Goal: Transaction & Acquisition: Purchase product/service

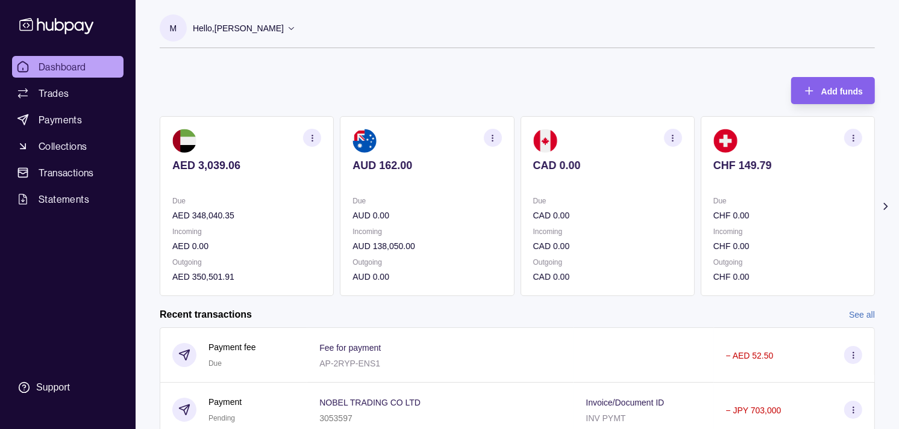
click at [701, 166] on section "CHF 149.79 Due CHF 0.00 Incoming CHF 0.00 Outgoing CHF 0.00" at bounding box center [788, 206] width 174 height 180
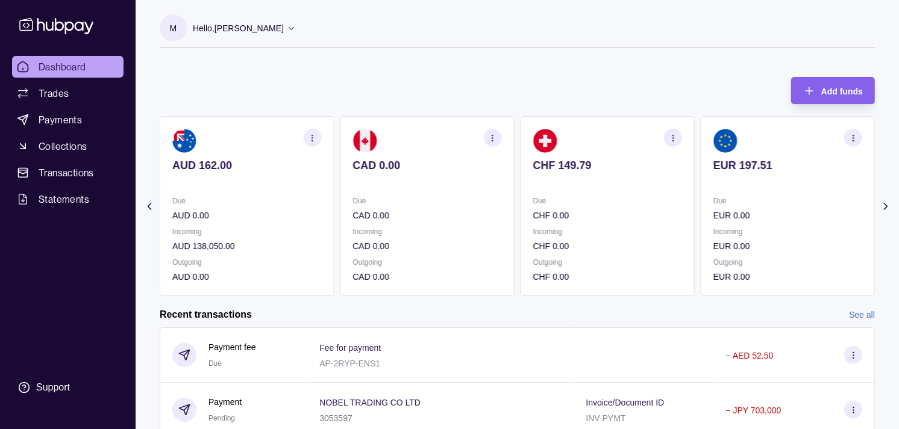
click at [701, 159] on section "EUR 197.51 Due EUR 0.00 Incoming EUR 0.00 Outgoing EUR 0.00" at bounding box center [788, 206] width 174 height 180
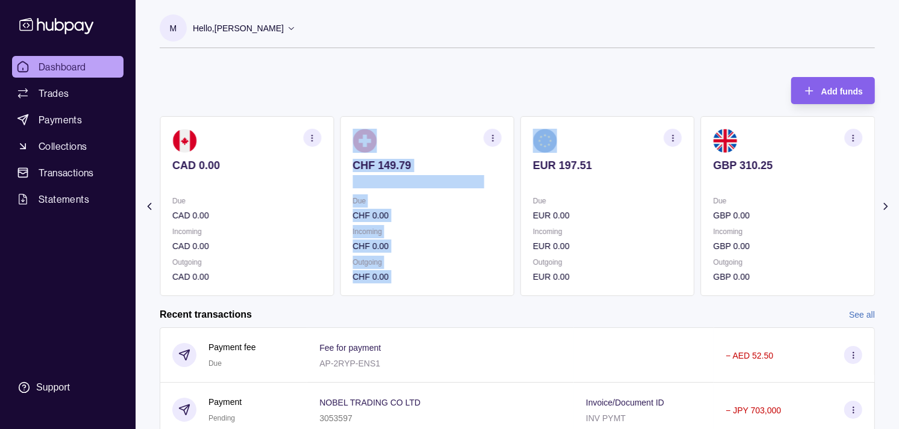
drag, startPoint x: 621, startPoint y: 152, endPoint x: 574, endPoint y: 145, distance: 47.5
click at [574, 145] on div "AED 3,039.06 Due AED 348,040.35 Incoming AED 0.00 Outgoing AED 350,501.91 AUD 1…" at bounding box center [517, 206] width 715 height 180
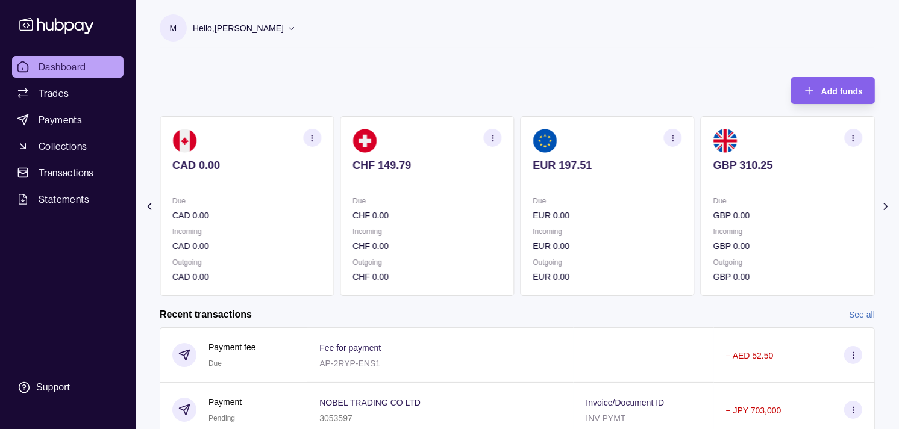
drag, startPoint x: 574, startPoint y: 145, endPoint x: 510, endPoint y: 61, distance: 105.3
click at [503, 56] on div "M Hello, [PERSON_NAME] Strides Trading LLC Account Terms and conditions Privacy…" at bounding box center [517, 37] width 715 height 46
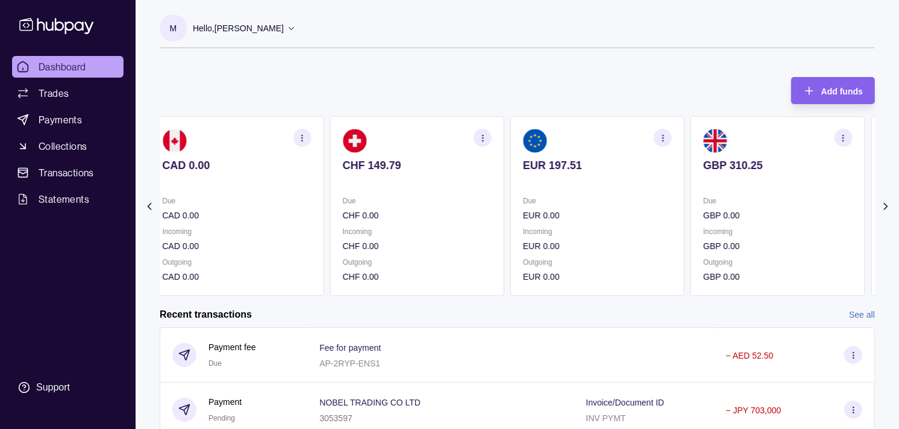
click at [751, 199] on p "Due" at bounding box center [777, 201] width 149 height 13
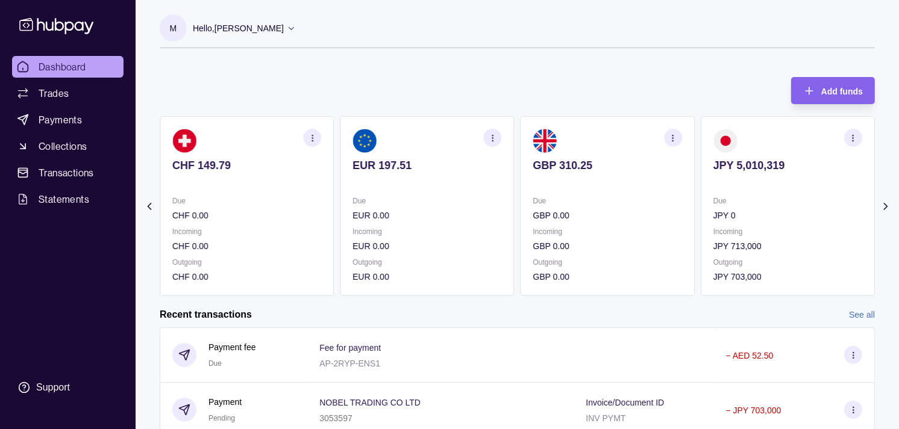
click at [713, 201] on p "Due" at bounding box center [787, 201] width 149 height 13
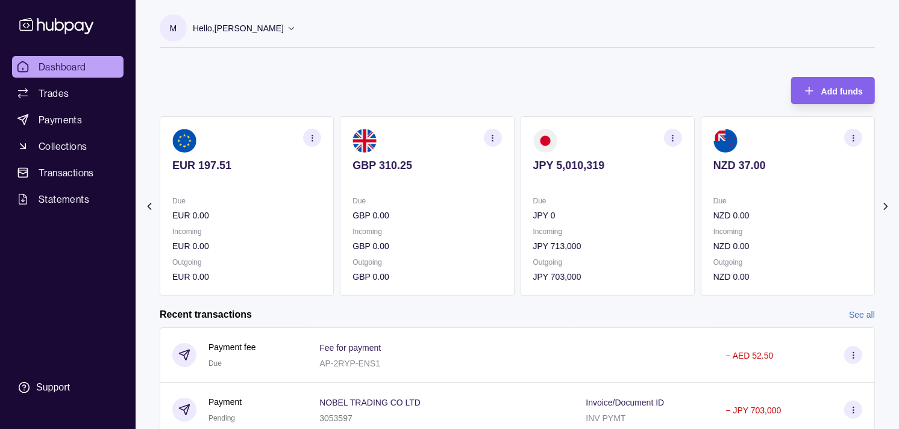
click at [676, 136] on icon "button" at bounding box center [672, 138] width 9 height 9
click at [586, 140] on link "View transactions" at bounding box center [587, 137] width 66 height 13
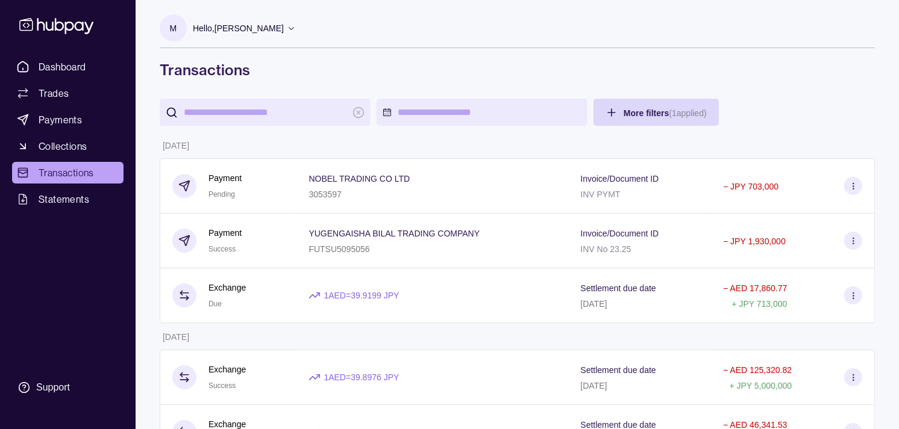
click at [293, 110] on input "search" at bounding box center [265, 112] width 163 height 27
paste input "**********"
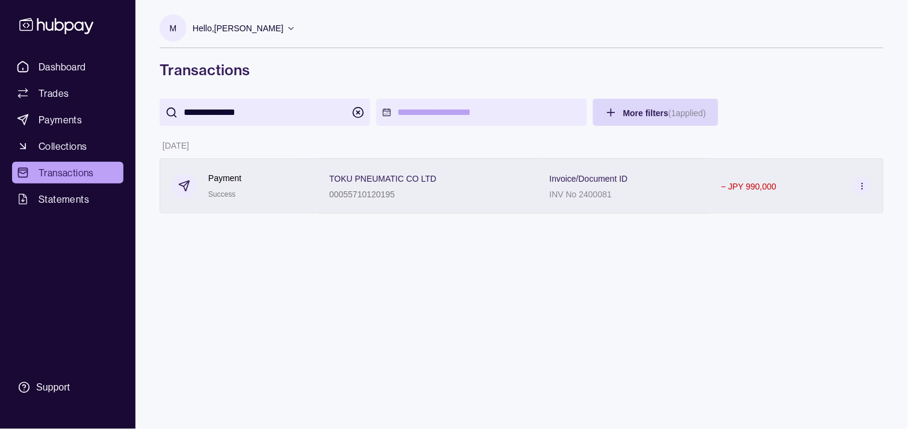
type input "**********"
click at [369, 185] on span "TOKU PNEUMATIC CO LTD" at bounding box center [383, 178] width 107 height 14
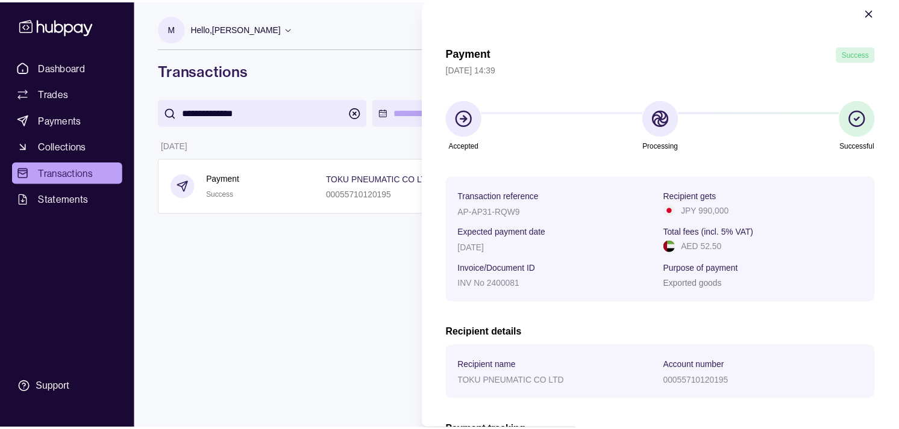
scroll to position [39, 0]
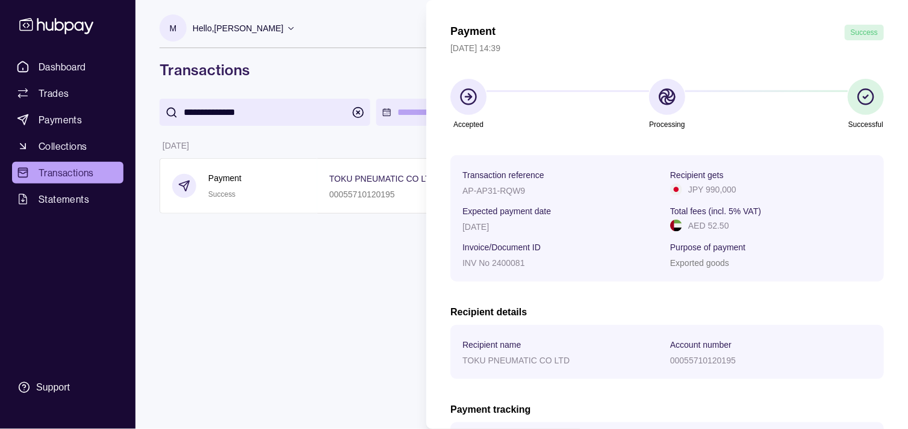
click at [281, 352] on html "**********" at bounding box center [454, 214] width 908 height 429
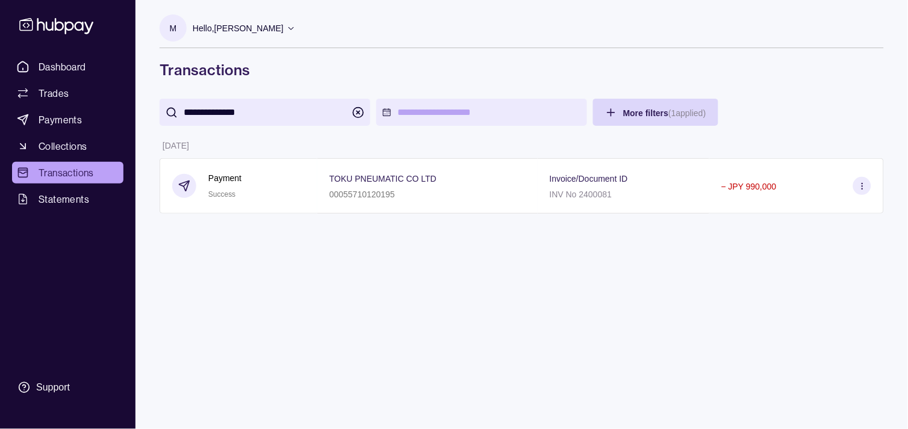
click at [417, 205] on div "TOKU PNEUMATIC CO LTD 00055710120195" at bounding box center [427, 185] width 220 height 55
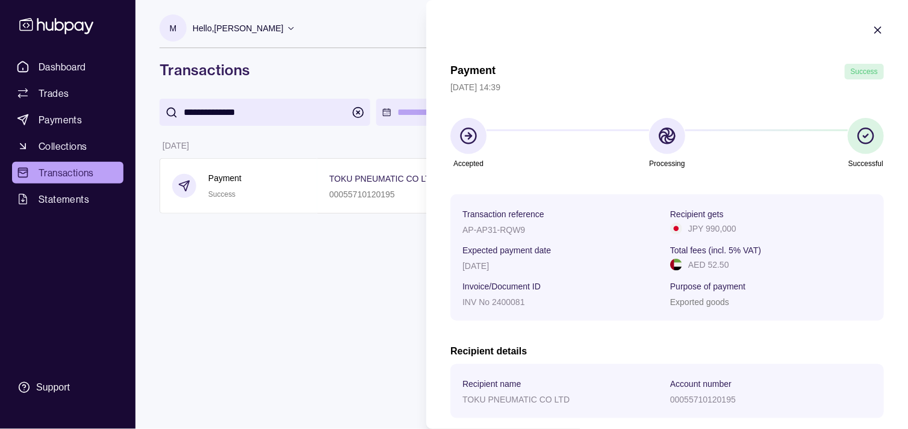
drag, startPoint x: 876, startPoint y: 28, endPoint x: 864, endPoint y: 28, distance: 11.4
click at [874, 28] on section "Payment Success [DATE] 14:39 Accepted Processing Successful Transaction referen…" at bounding box center [667, 314] width 482 height 629
click at [860, 29] on section "Payment Success [DATE] 14:39 Accepted Processing Successful Transaction referen…" at bounding box center [667, 314] width 482 height 629
click at [872, 28] on icon "button" at bounding box center [878, 30] width 12 height 12
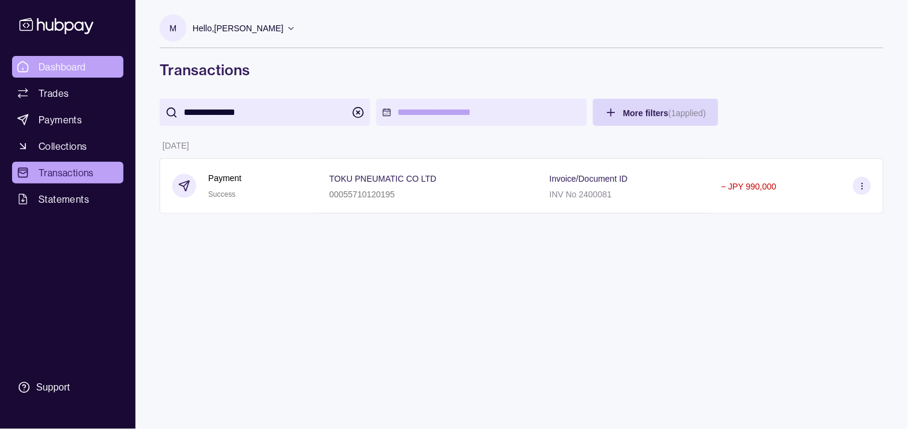
click at [49, 67] on span "Dashboard" at bounding box center [63, 67] width 48 height 14
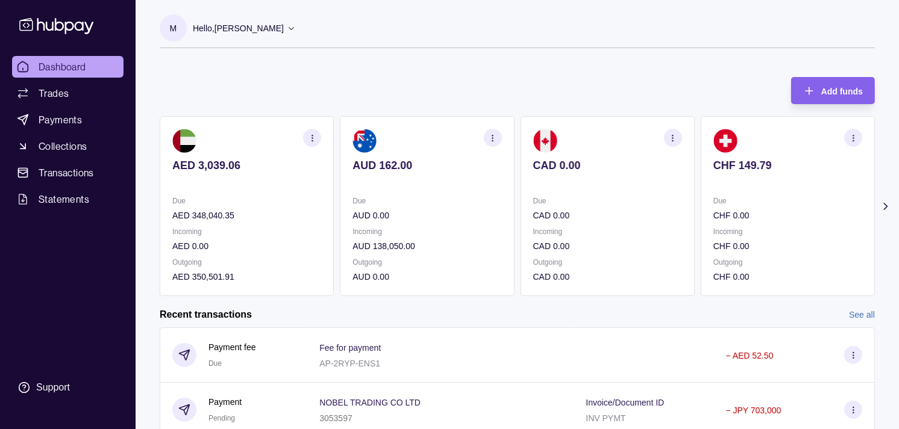
drag, startPoint x: 822, startPoint y: 110, endPoint x: 819, endPoint y: 116, distance: 6.7
click at [821, 111] on div "Add funds AED 3,039.06 Due AED 348,040.35 Incoming AED 0.00 Outgoing AED 350,50…" at bounding box center [517, 180] width 715 height 231
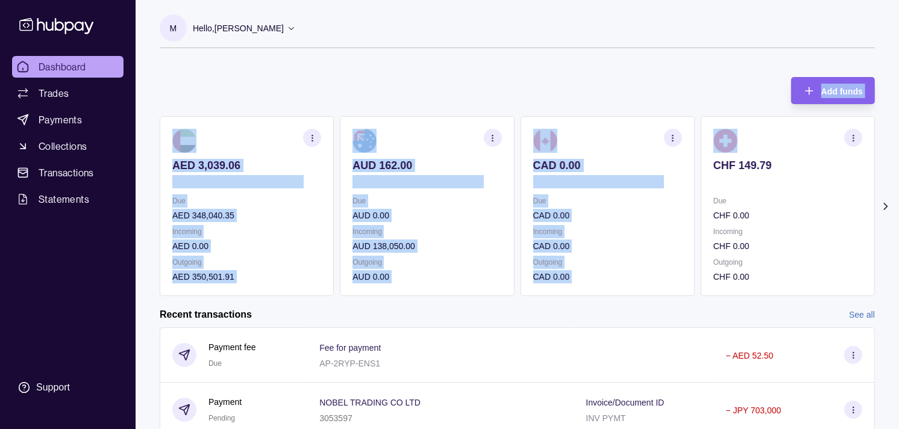
click at [676, 88] on div "Add funds AED 3,039.06 Due AED 348,040.35 Incoming AED 0.00 Outgoing AED 350,50…" at bounding box center [517, 180] width 715 height 231
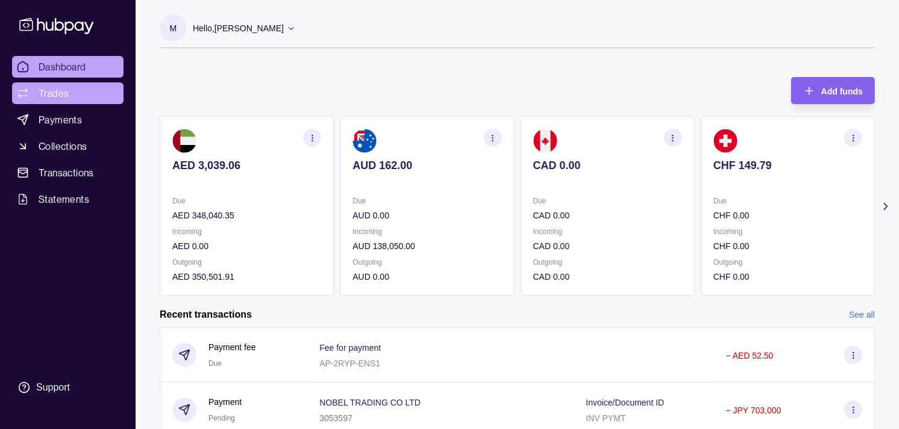
click at [69, 97] on link "Trades" at bounding box center [67, 94] width 111 height 22
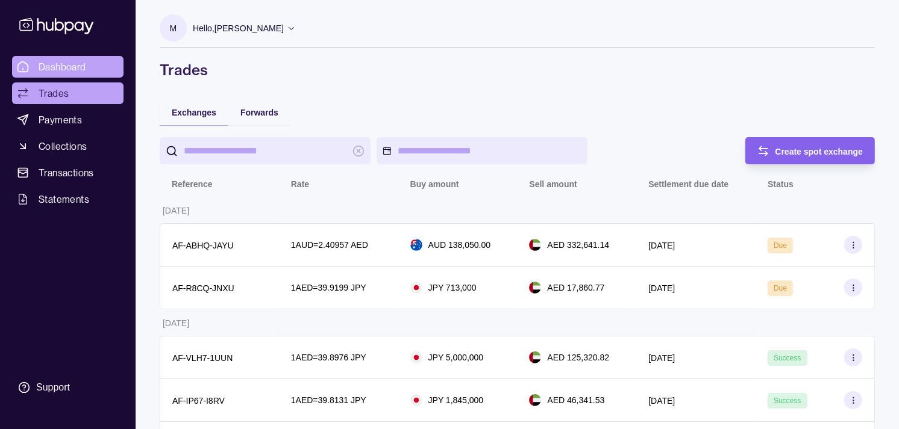
click at [61, 70] on span "Dashboard" at bounding box center [63, 67] width 48 height 14
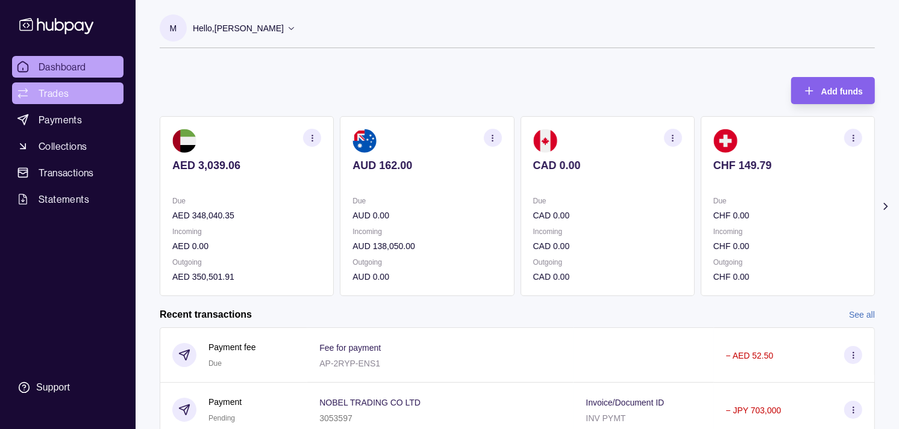
click at [47, 90] on span "Trades" at bounding box center [54, 93] width 30 height 14
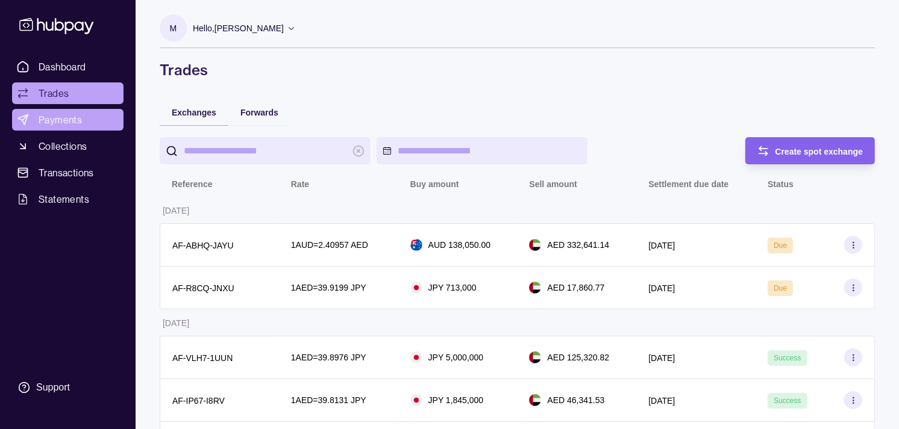
click at [70, 123] on span "Payments" at bounding box center [60, 120] width 43 height 14
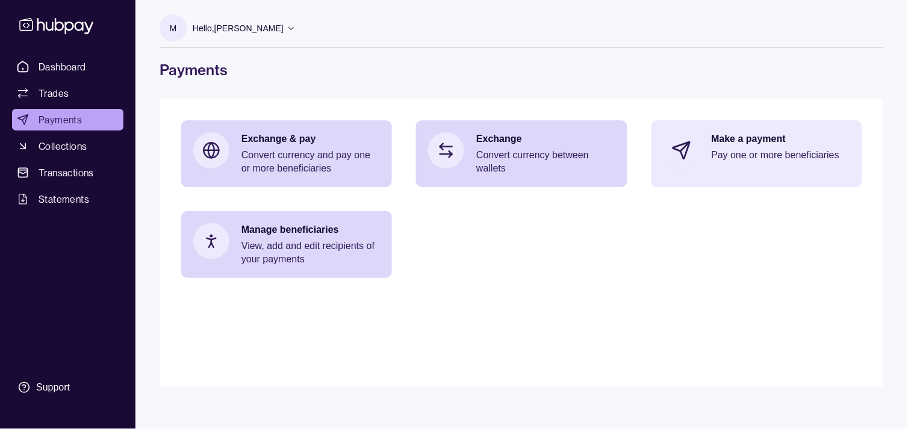
click at [793, 158] on p "Pay one or more beneficiaries" at bounding box center [781, 155] width 139 height 13
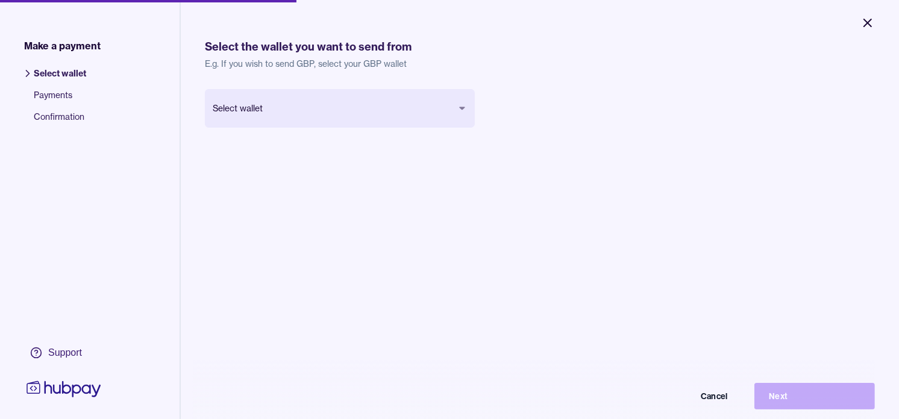
click at [866, 20] on icon "Close" at bounding box center [867, 22] width 7 height 7
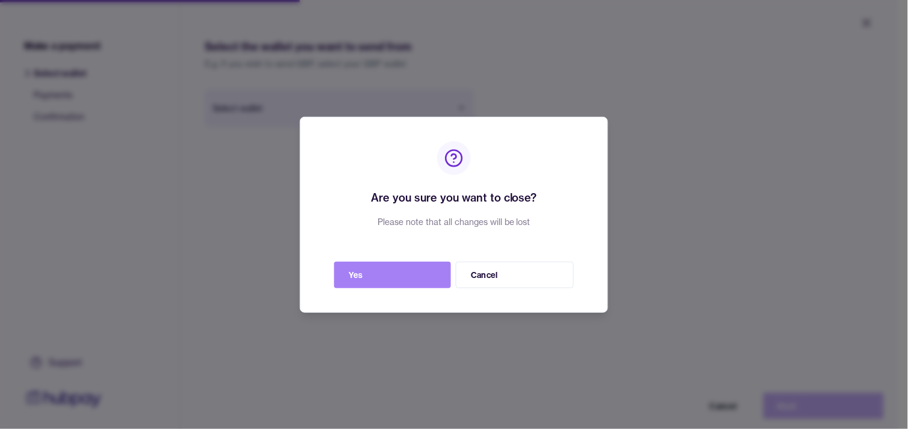
click at [420, 271] on button "Yes" at bounding box center [392, 275] width 117 height 27
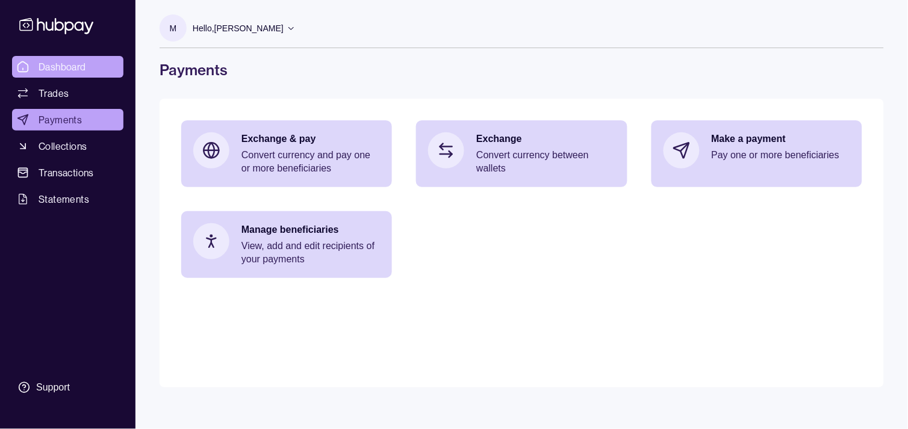
click at [81, 64] on span "Dashboard" at bounding box center [63, 67] width 48 height 14
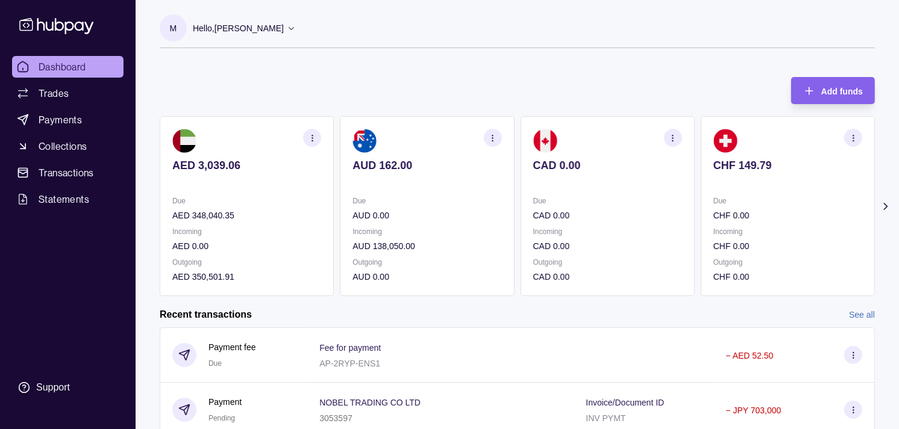
click at [713, 208] on div "Due CHF 0.00" at bounding box center [787, 209] width 149 height 28
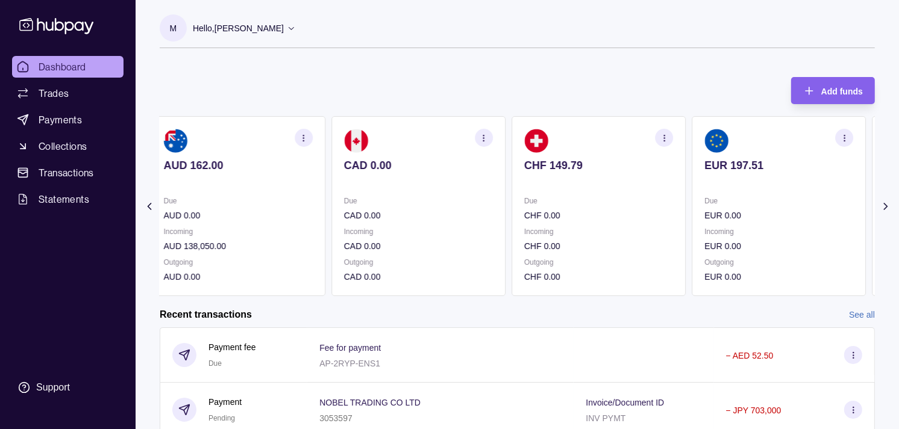
click at [726, 224] on div "Due EUR 0.00 Incoming EUR 0.00 Outgoing EUR 0.00" at bounding box center [778, 239] width 149 height 89
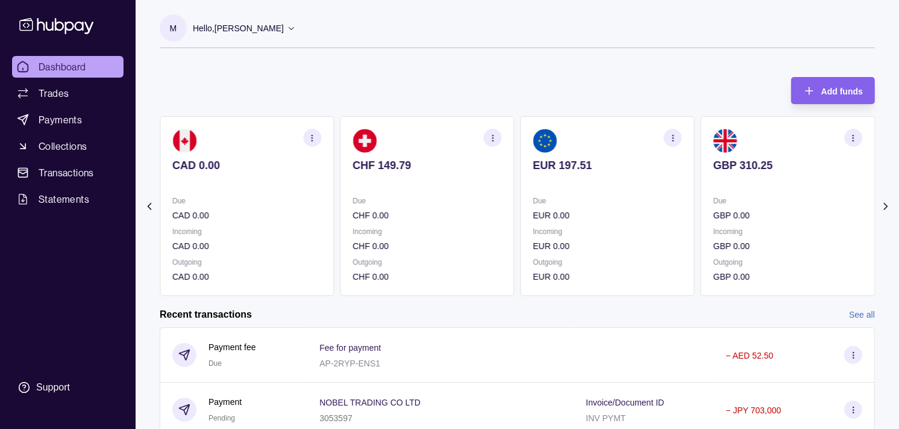
click at [713, 223] on div "Due GBP 0.00 Incoming GBP 0.00 Outgoing GBP 0.00" at bounding box center [787, 239] width 149 height 89
click at [720, 207] on div "Due JPY 0" at bounding box center [787, 209] width 149 height 28
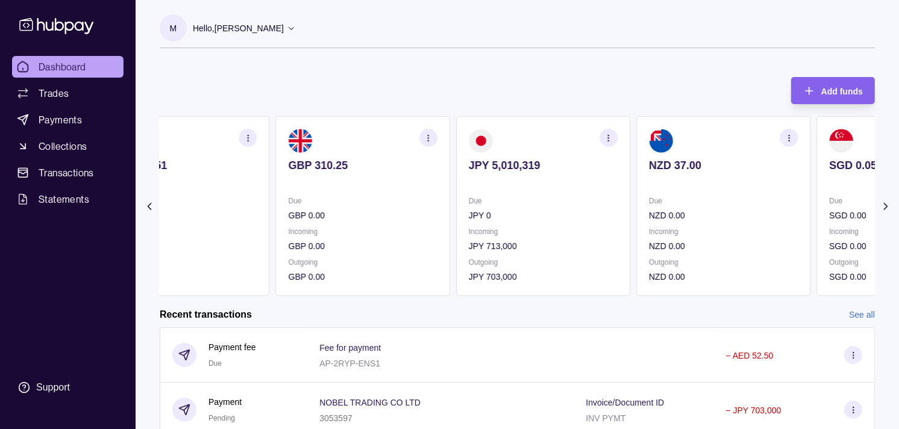
click at [732, 196] on p "Due" at bounding box center [723, 201] width 149 height 13
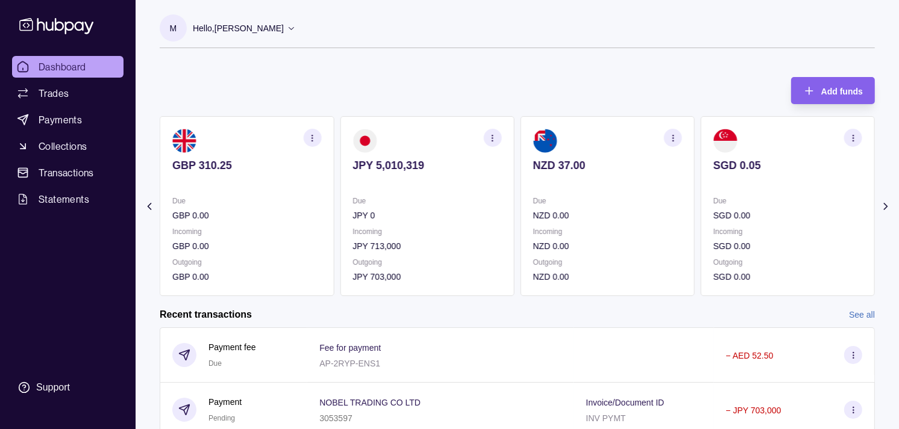
click at [604, 196] on div "Due NZD 0.00" at bounding box center [607, 209] width 149 height 28
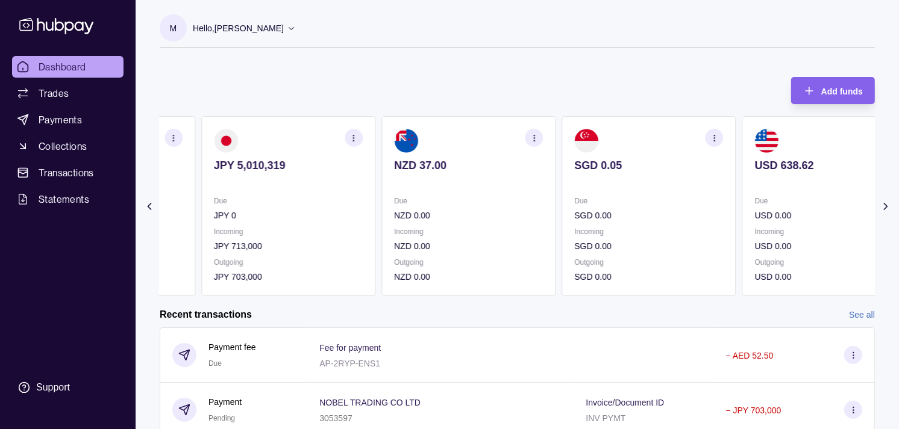
click at [636, 208] on div "Due SGD 0.00" at bounding box center [648, 209] width 149 height 28
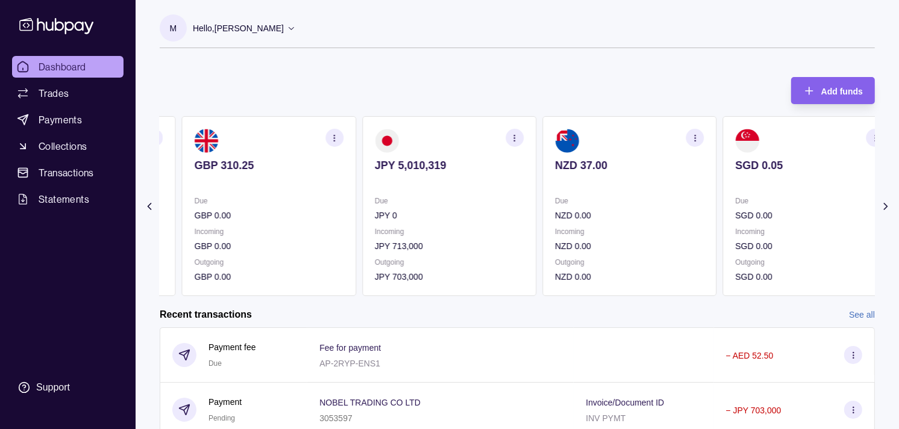
click at [613, 214] on p "NZD 0.00" at bounding box center [629, 215] width 149 height 13
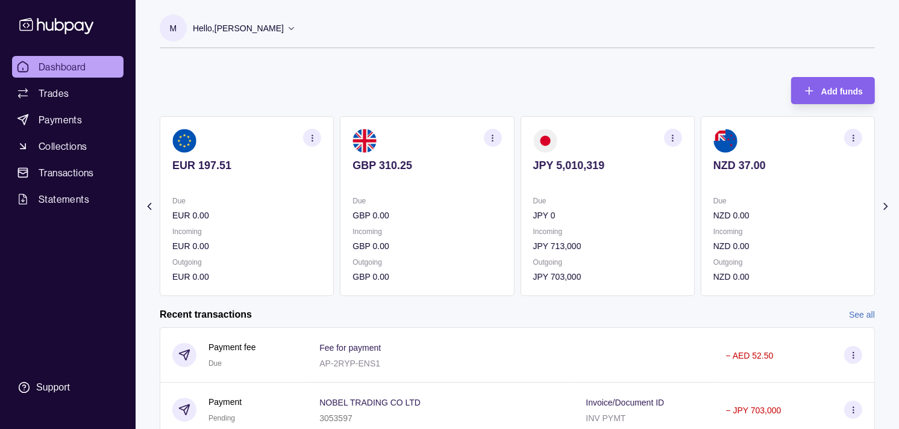
click at [675, 137] on icon "button" at bounding box center [672, 138] width 9 height 9
click at [599, 135] on link "View transactions" at bounding box center [587, 137] width 66 height 13
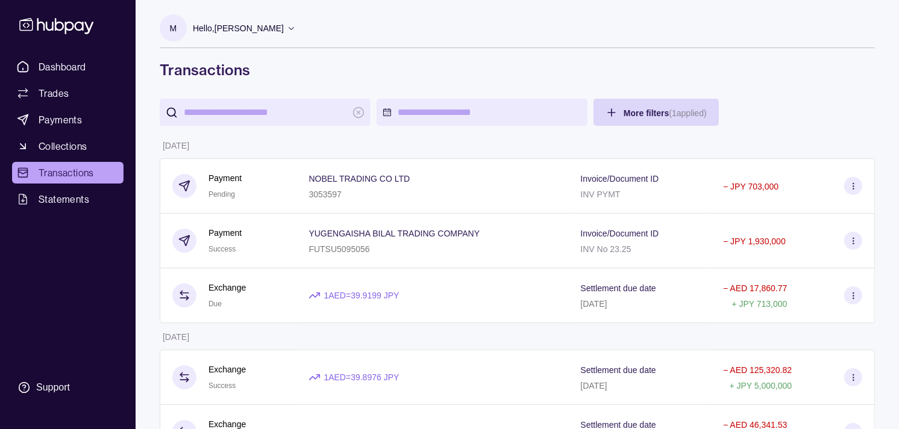
click at [284, 110] on input "search" at bounding box center [265, 112] width 163 height 27
paste input "*******"
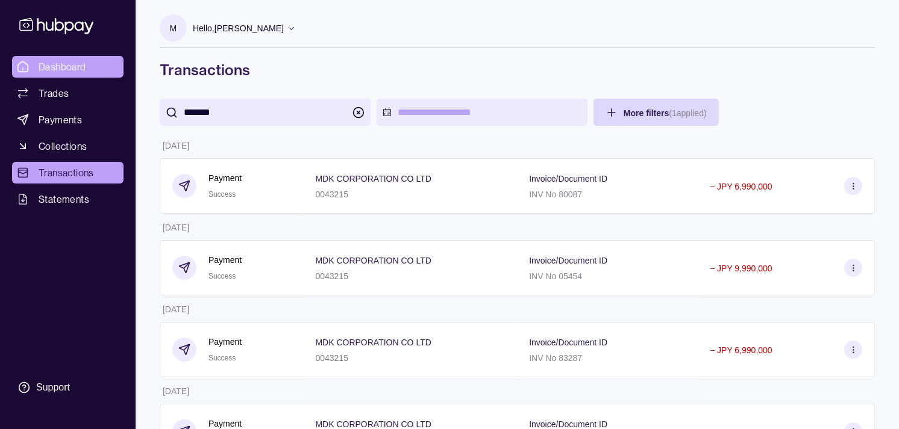
type input "*******"
click at [67, 70] on span "Dashboard" at bounding box center [63, 67] width 48 height 14
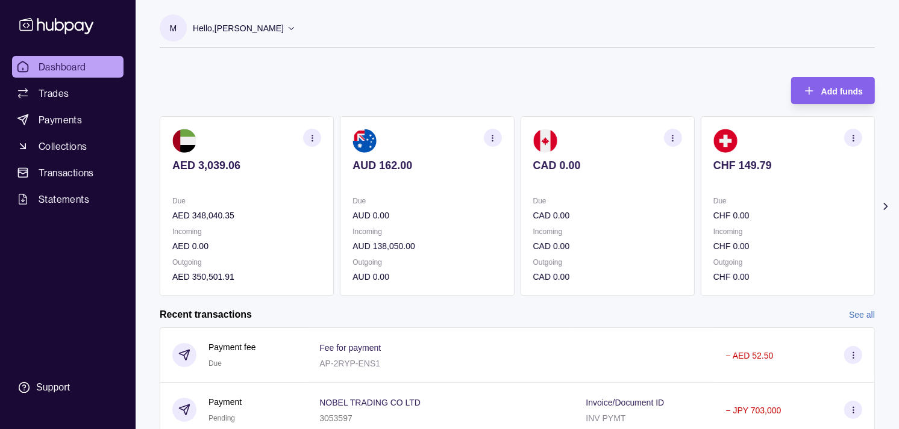
click at [701, 185] on section "CHF 149.79 Due CHF 0.00 Incoming CHF 0.00 Outgoing CHF 0.00" at bounding box center [788, 206] width 174 height 180
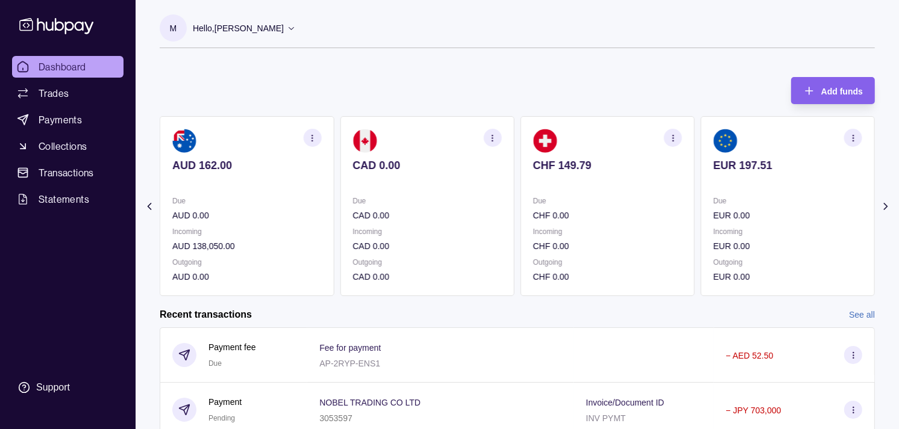
click at [701, 175] on section "EUR 197.51 Due EUR 0.00 Incoming EUR 0.00 Outgoing EUR 0.00" at bounding box center [788, 206] width 174 height 180
click at [701, 169] on section "GBP 310.25 Due GBP 0.00 Incoming GBP 0.00 Outgoing GBP 0.00" at bounding box center [788, 206] width 174 height 180
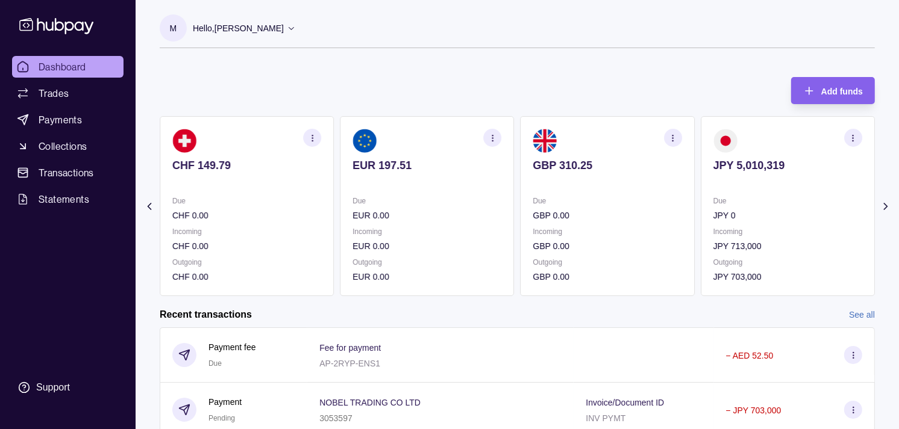
click at [701, 167] on section "JPY 5,010,319 Due JPY 0 Incoming JPY 713,000 Outgoing JPY 703,000" at bounding box center [788, 206] width 174 height 180
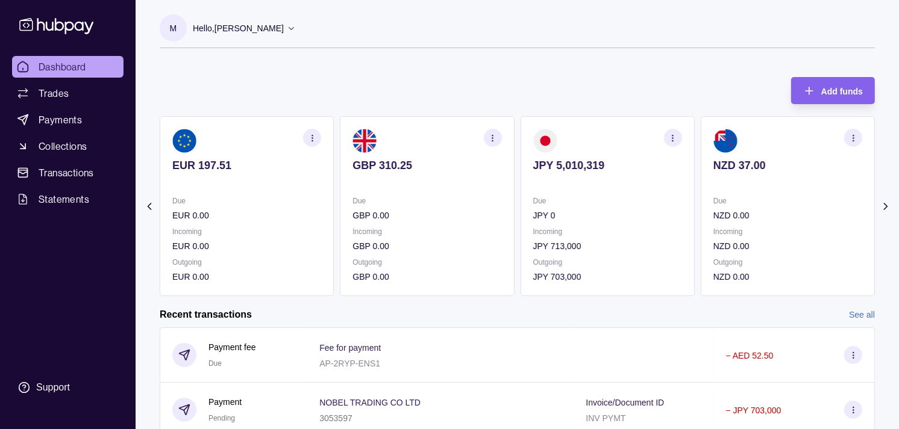
click at [670, 136] on icon "button" at bounding box center [672, 138] width 9 height 9
click at [606, 130] on section "View transactions" at bounding box center [607, 138] width 149 height 18
click at [581, 64] on div "M Hello, [PERSON_NAME] Strides Trading LLC Account Terms and conditions Privacy…" at bounding box center [517, 313] width 763 height 626
click at [64, 117] on span "Payments" at bounding box center [60, 120] width 43 height 14
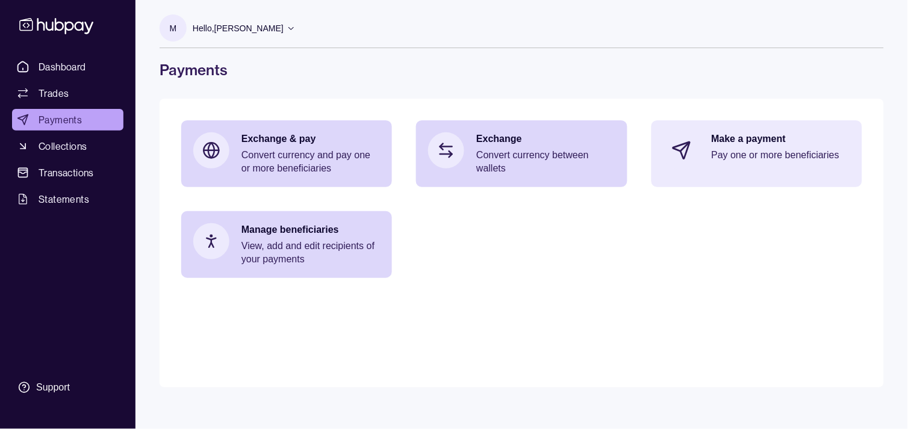
click at [690, 158] on icon at bounding box center [682, 151] width 20 height 20
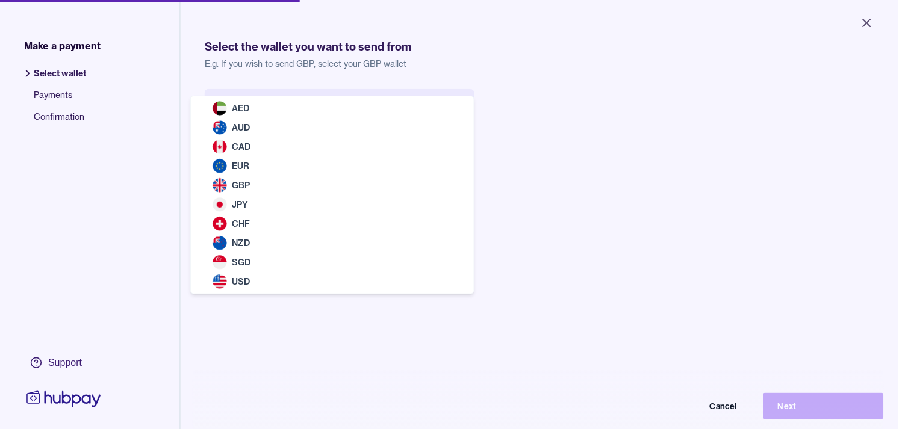
click at [361, 112] on body "Close Make a payment Select wallet Payments Confirmation Support Select the wal…" at bounding box center [449, 214] width 899 height 429
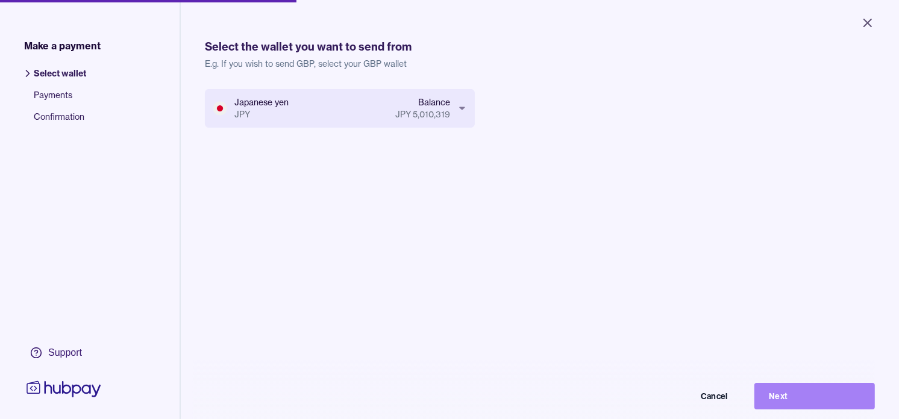
click at [815, 398] on button "Next" at bounding box center [814, 396] width 120 height 27
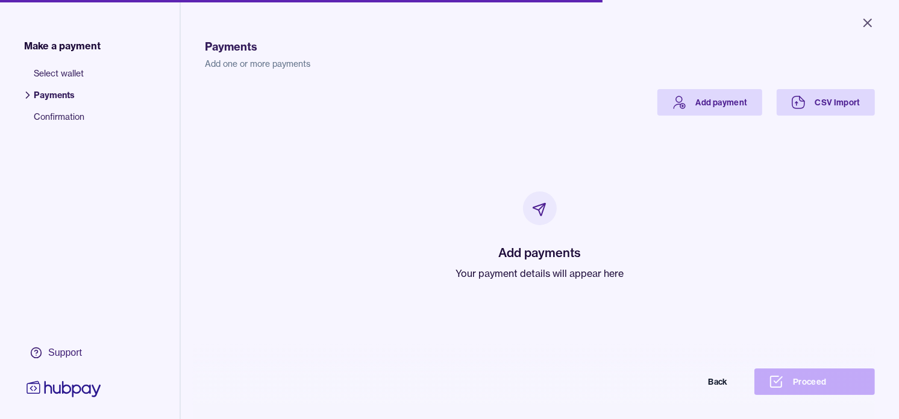
click at [540, 266] on p "Your payment details will appear here" at bounding box center [540, 273] width 168 height 14
drag, startPoint x: 540, startPoint y: 266, endPoint x: 450, endPoint y: 161, distance: 138.8
click at [414, 178] on div "Add payments Your payment details will appear here" at bounding box center [539, 236] width 641 height 241
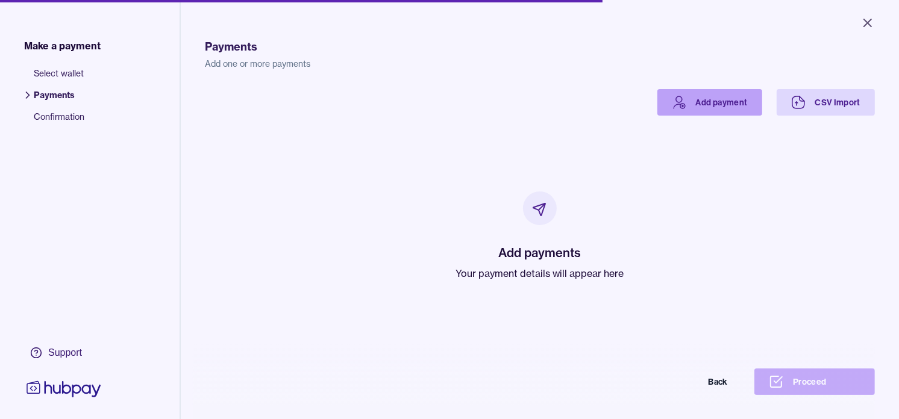
click at [675, 111] on link "Add payment" at bounding box center [709, 102] width 105 height 27
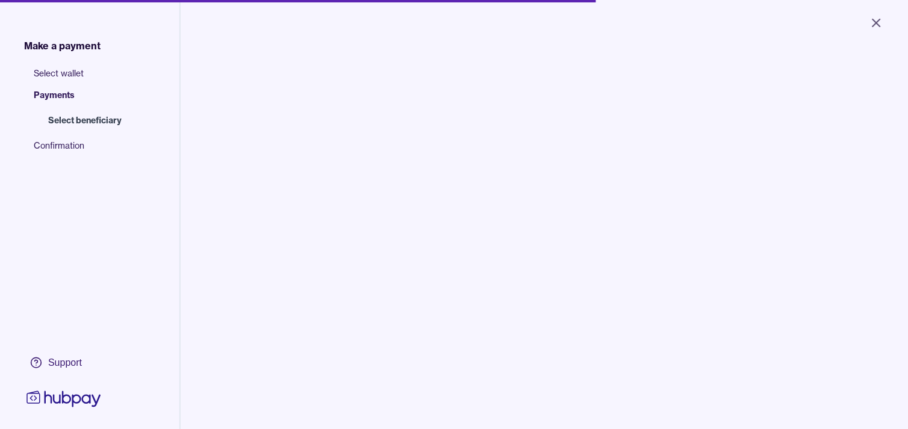
click at [354, 116] on input "search" at bounding box center [310, 121] width 163 height 27
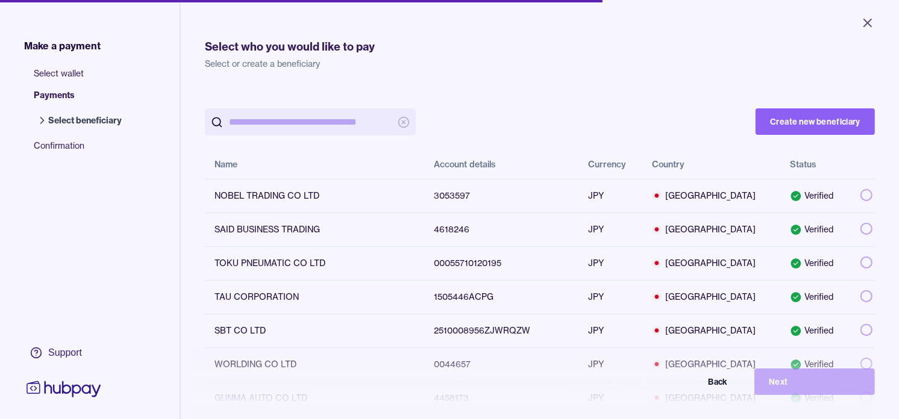
paste input "*******"
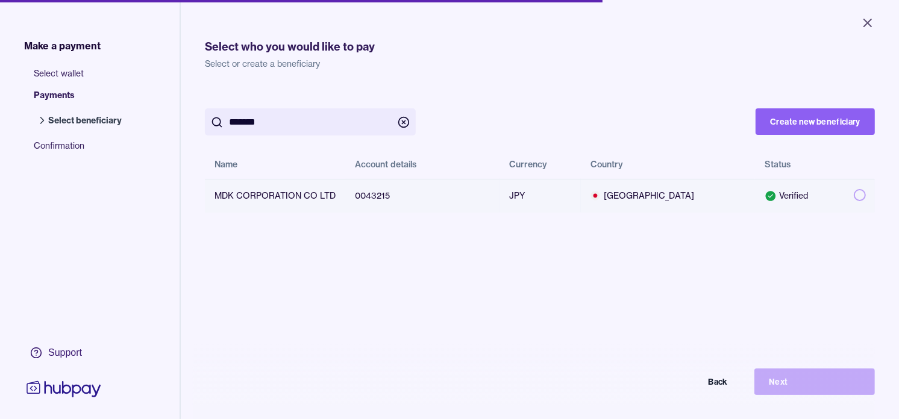
type input "*******"
click at [854, 192] on button "button" at bounding box center [860, 195] width 12 height 12
click at [867, 22] on icon "Close" at bounding box center [867, 22] width 7 height 7
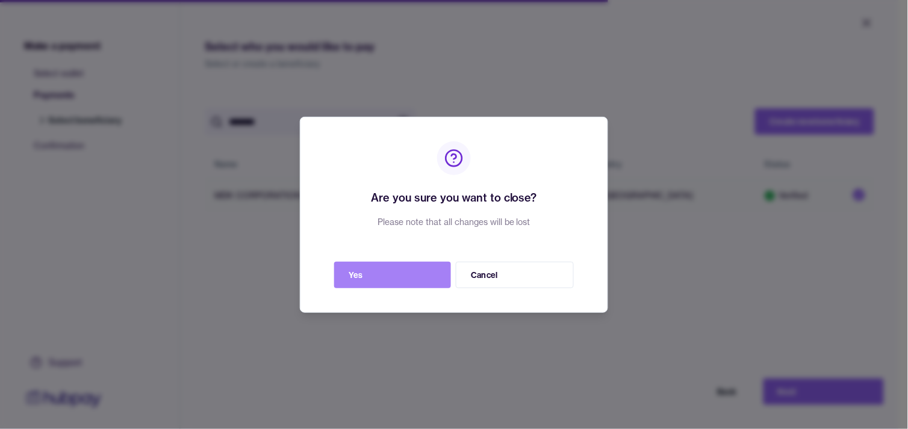
click at [416, 281] on button "Yes" at bounding box center [392, 275] width 117 height 27
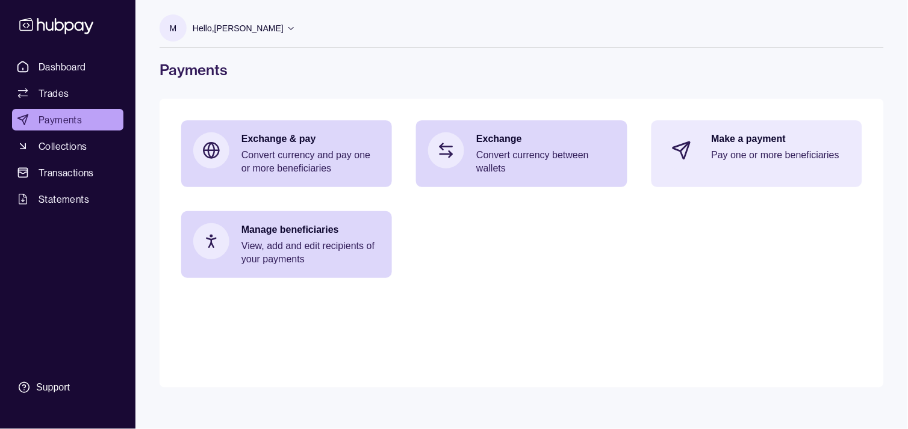
click at [759, 136] on p "Make a payment" at bounding box center [781, 139] width 139 height 13
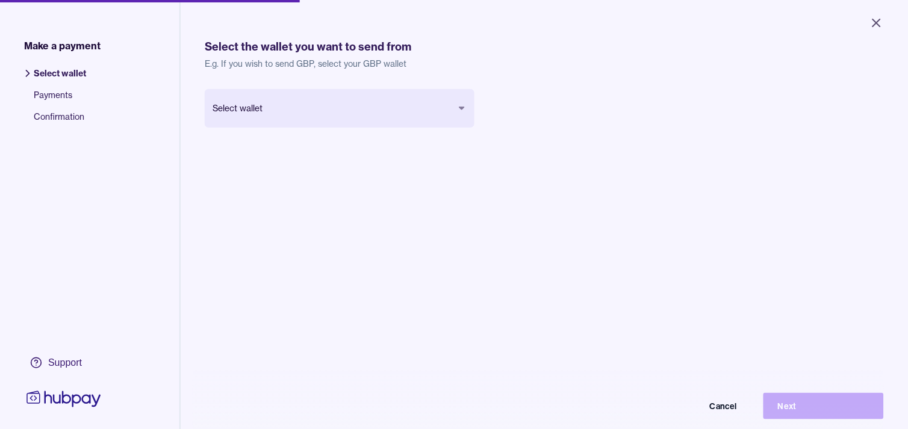
click at [375, 97] on body "Close Make a payment Select wallet Payments Confirmation Support Select the wal…" at bounding box center [454, 214] width 908 height 429
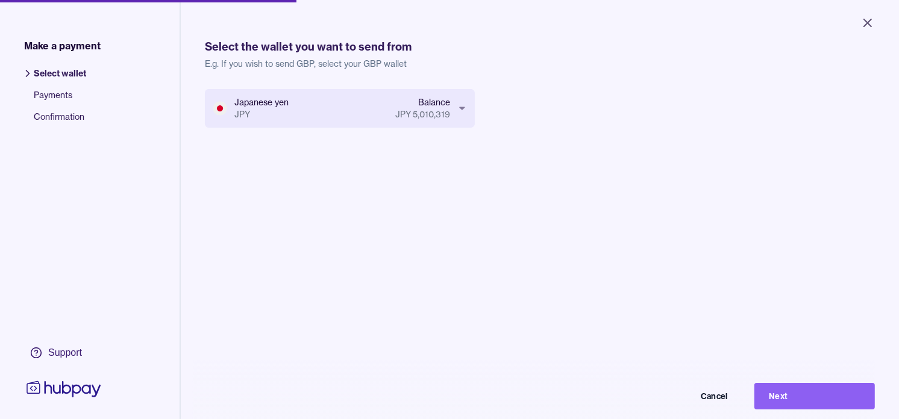
click at [828, 407] on button "Next" at bounding box center [814, 396] width 120 height 27
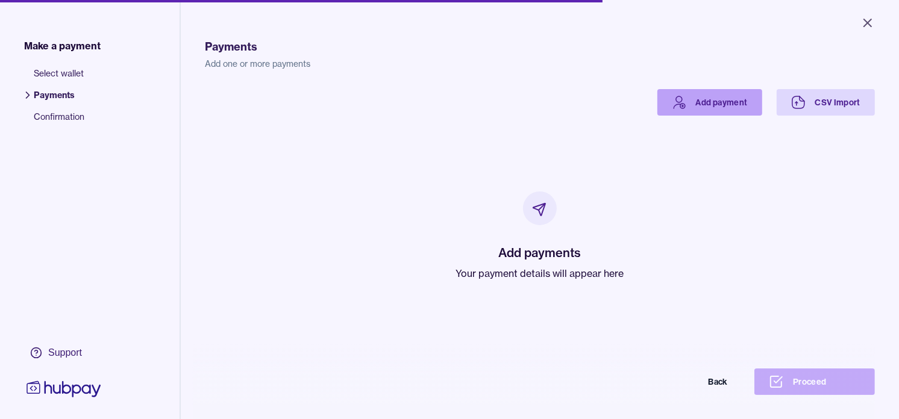
click at [707, 105] on link "Add payment" at bounding box center [709, 102] width 105 height 27
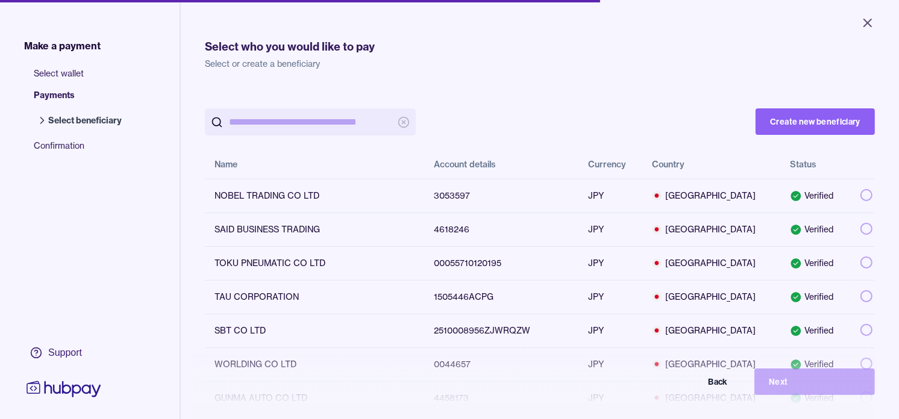
click at [328, 121] on input "search" at bounding box center [310, 121] width 163 height 27
paste input "*******"
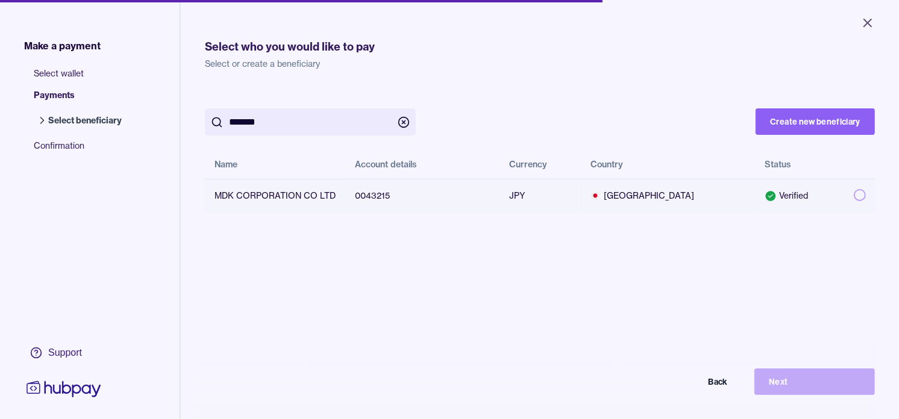
type input "*******"
click at [854, 198] on button "button" at bounding box center [860, 195] width 12 height 12
click at [836, 378] on div "******* Create new beneficiary Name Account details Currency Country Status MDK…" at bounding box center [540, 298] width 670 height 419
click at [834, 386] on button "Next" at bounding box center [814, 382] width 120 height 27
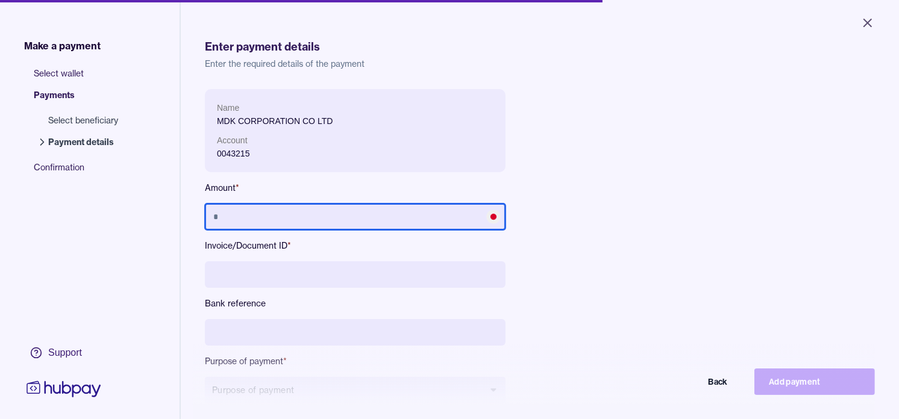
click at [344, 213] on input "text" at bounding box center [355, 217] width 301 height 27
type input "*********"
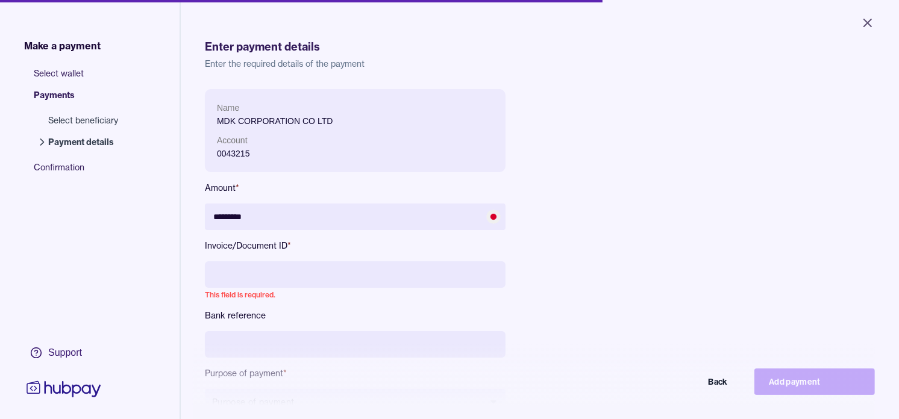
paste input "**********"
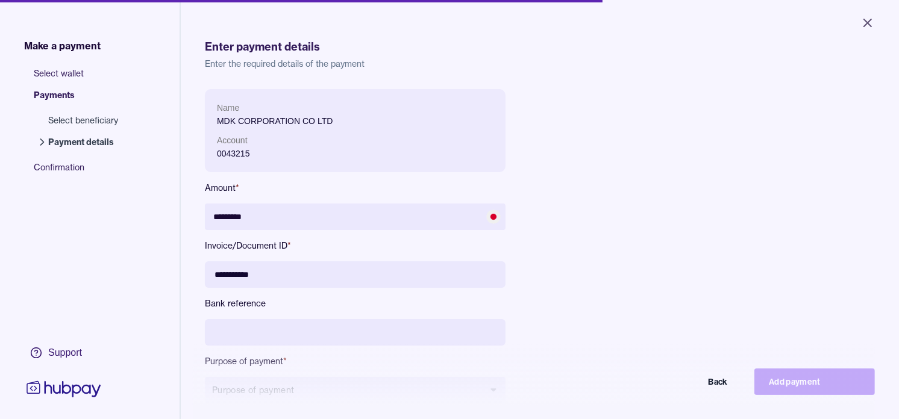
click at [239, 270] on input "**********" at bounding box center [355, 274] width 301 height 27
type input "**********"
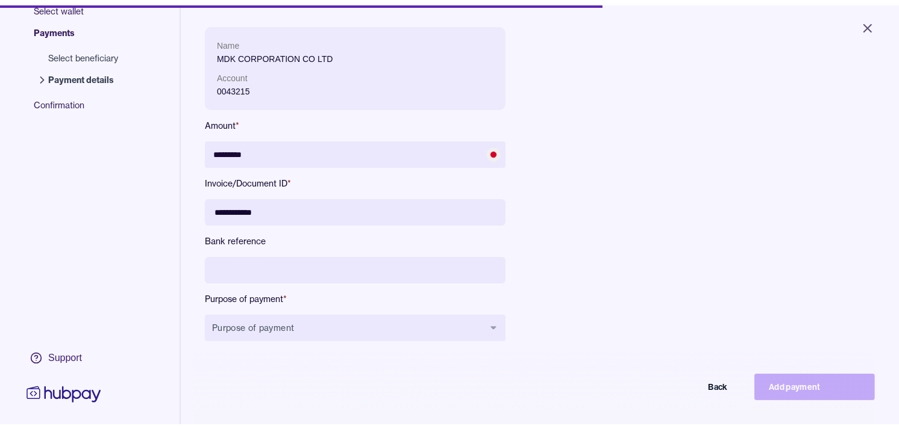
scroll to position [161, 0]
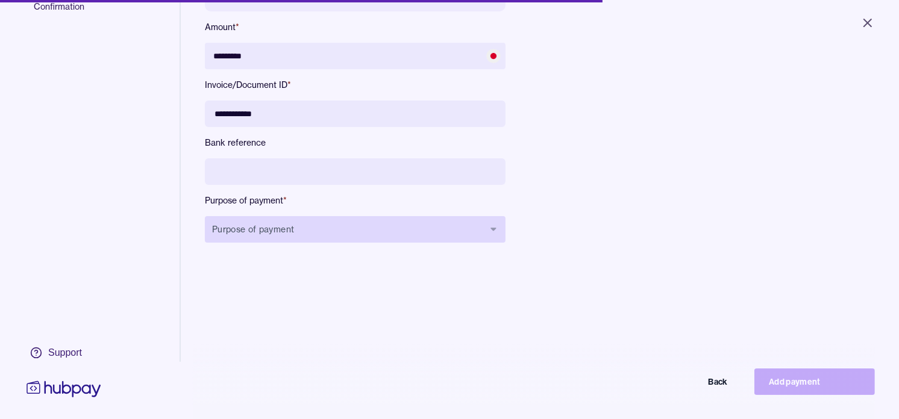
click at [310, 230] on button "Purpose of payment" at bounding box center [355, 229] width 301 height 27
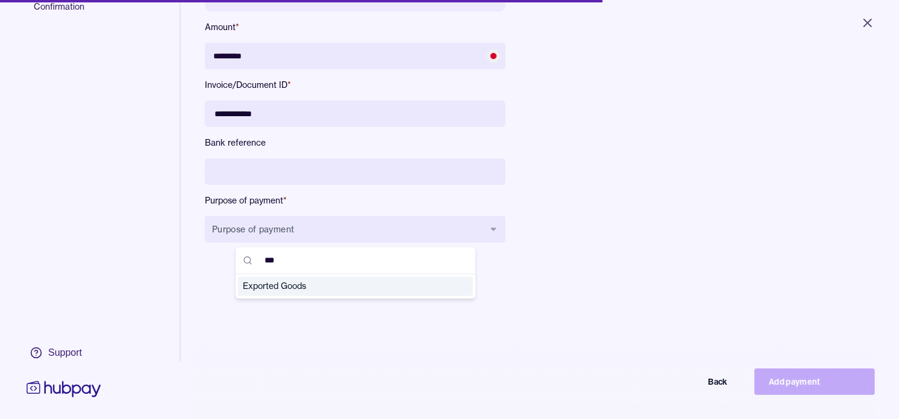
type input "***"
click at [354, 287] on span "Exported Goods" at bounding box center [348, 287] width 211 height 12
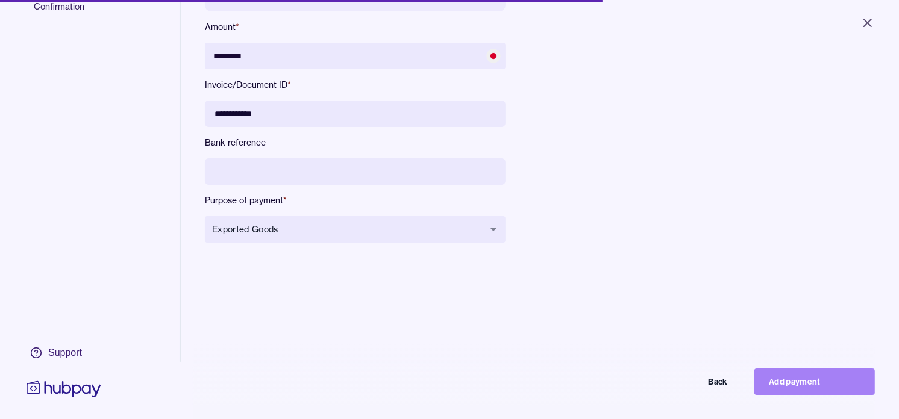
click at [823, 392] on button "Add payment" at bounding box center [814, 382] width 120 height 27
type input "*******"
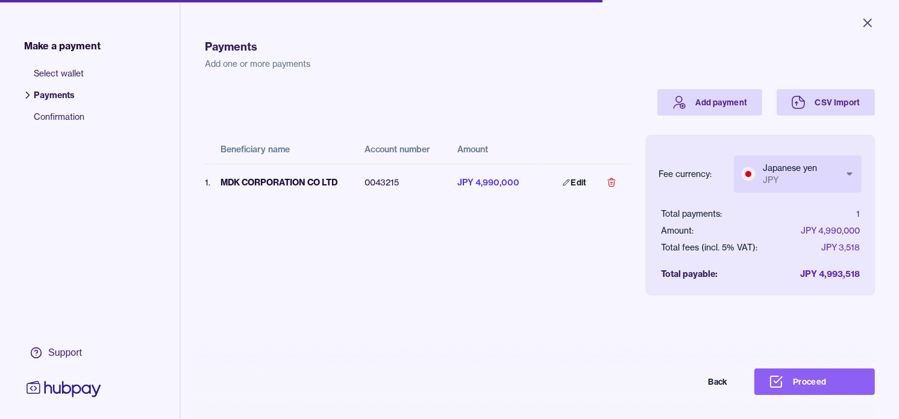
click at [810, 166] on body "Close Make a payment Select wallet Payments Confirmation Support Payments Add o…" at bounding box center [449, 209] width 899 height 419
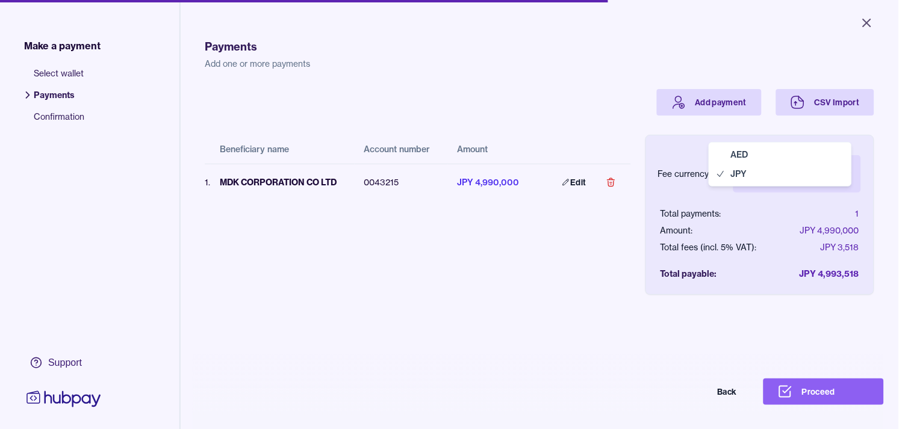
select select "***"
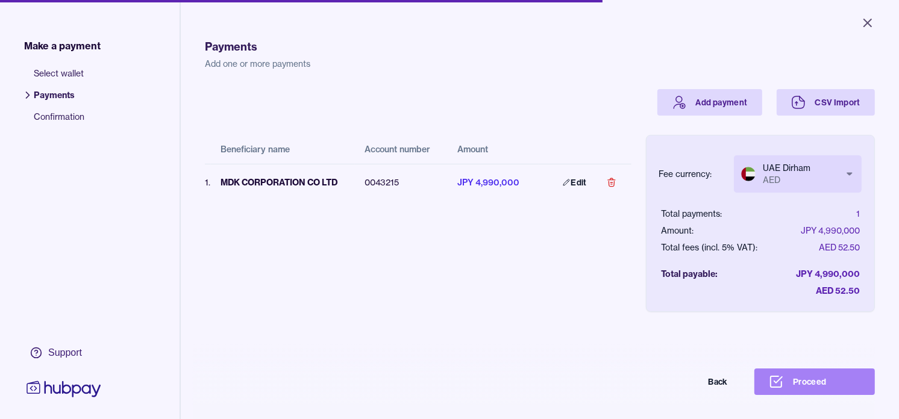
click at [825, 386] on button "Proceed" at bounding box center [814, 382] width 120 height 27
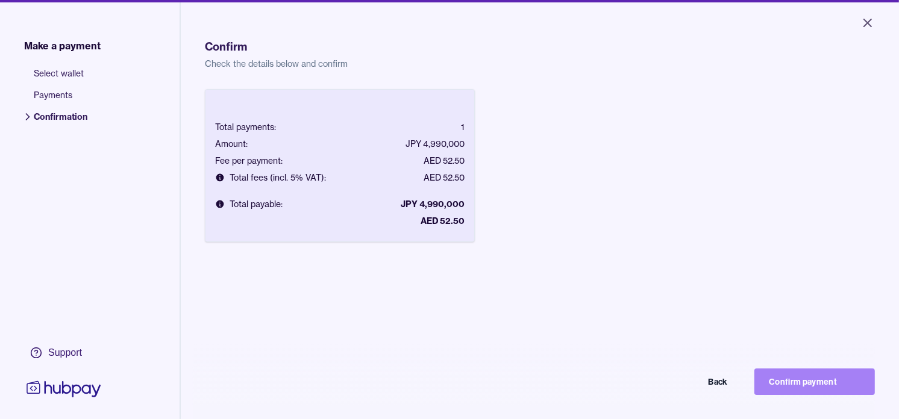
click at [822, 392] on button "Confirm payment" at bounding box center [814, 382] width 120 height 27
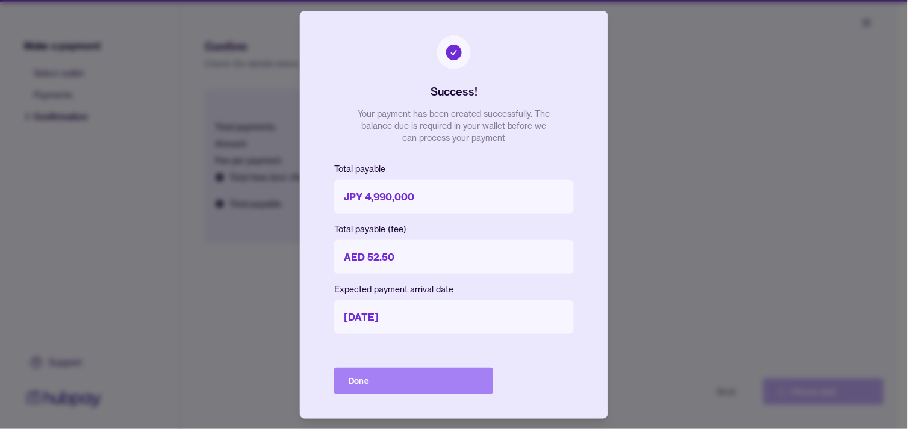
click at [443, 386] on button "Done" at bounding box center [413, 381] width 159 height 27
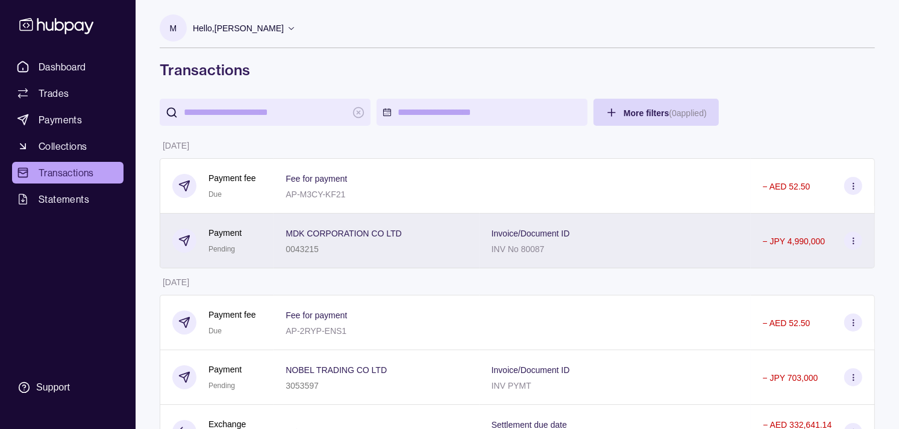
click at [362, 251] on div "0043215" at bounding box center [344, 249] width 116 height 14
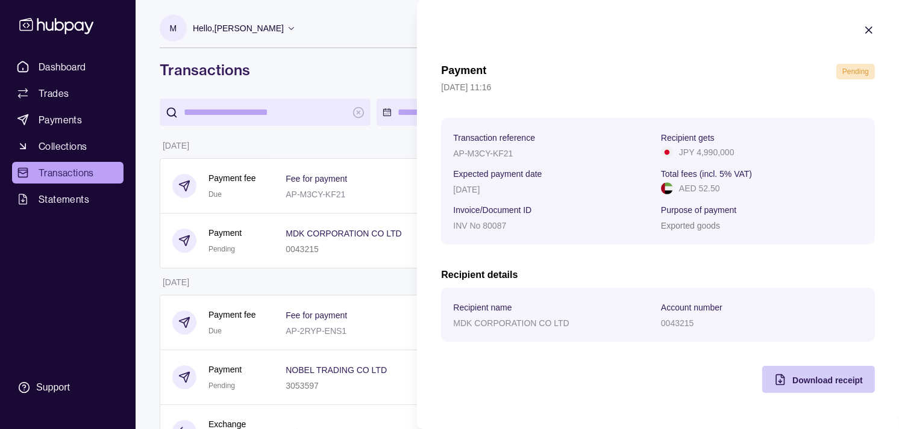
click at [820, 387] on div "Download receipt" at bounding box center [827, 380] width 70 height 14
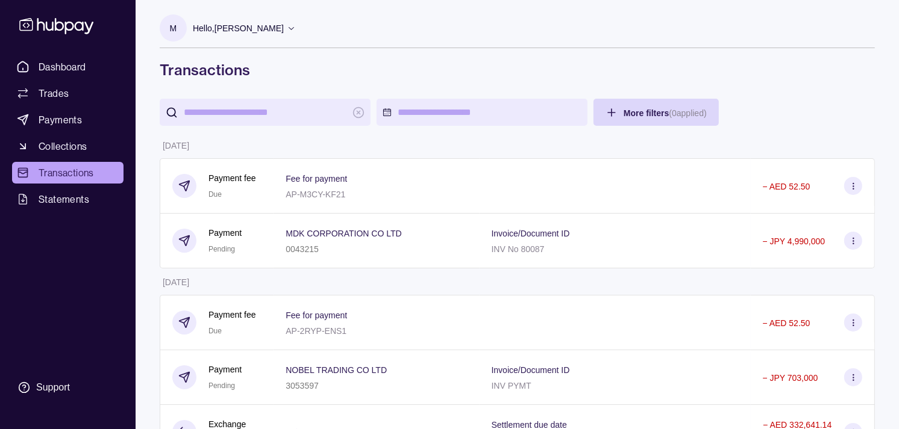
click at [88, 70] on link "Dashboard" at bounding box center [67, 67] width 111 height 22
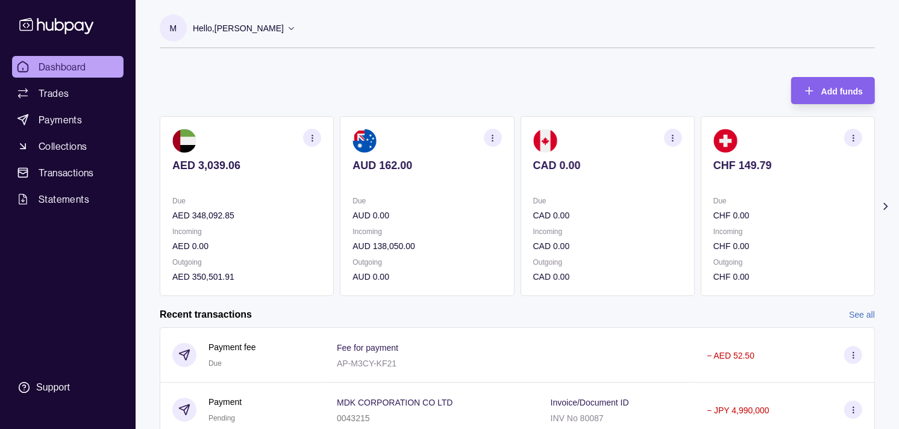
click at [751, 193] on section "CHF 149.79 Due CHF 0.00 Incoming CHF 0.00 Outgoing CHF 0.00" at bounding box center [788, 206] width 174 height 180
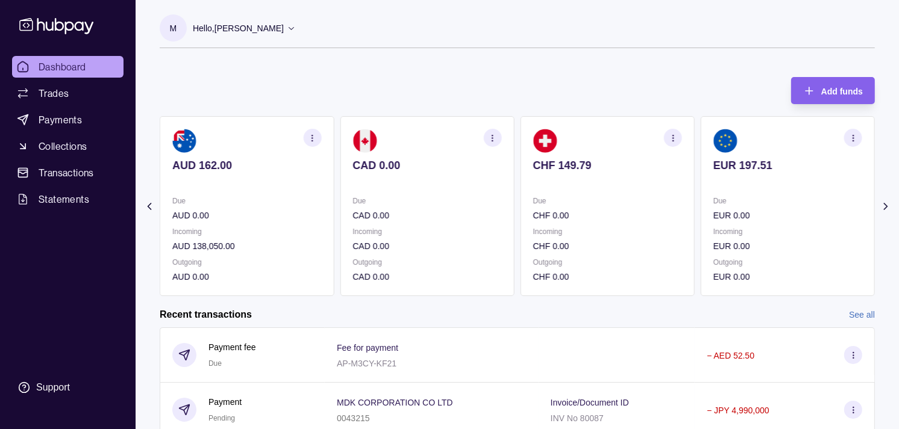
click at [738, 190] on section "EUR 197.51 Due EUR 0.00 Incoming EUR 0.00 Outgoing EUR 0.00" at bounding box center [788, 206] width 174 height 180
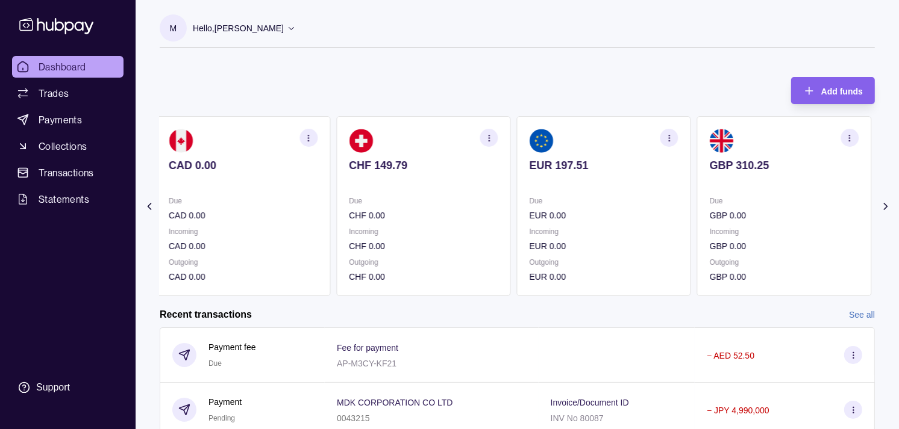
click at [733, 188] on section "GBP 310.25 Due GBP 0.00 Incoming GBP 0.00 Outgoing GBP 0.00" at bounding box center [784, 206] width 174 height 180
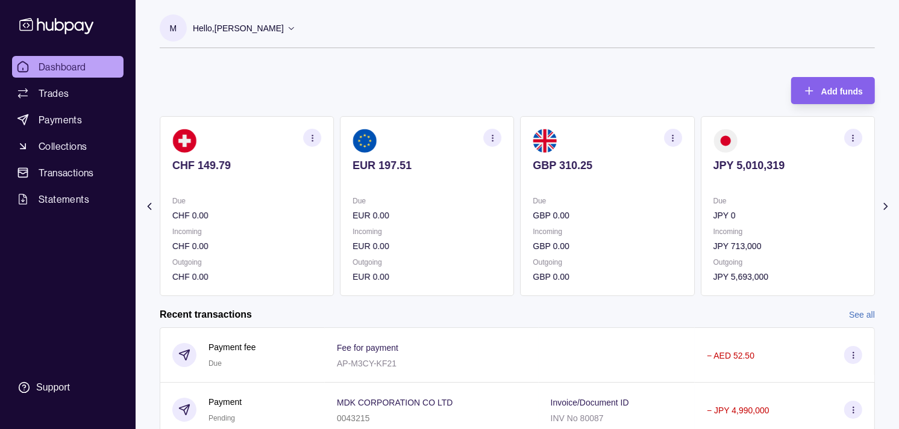
click at [321, 172] on div "CHF 149.79" at bounding box center [246, 174] width 149 height 30
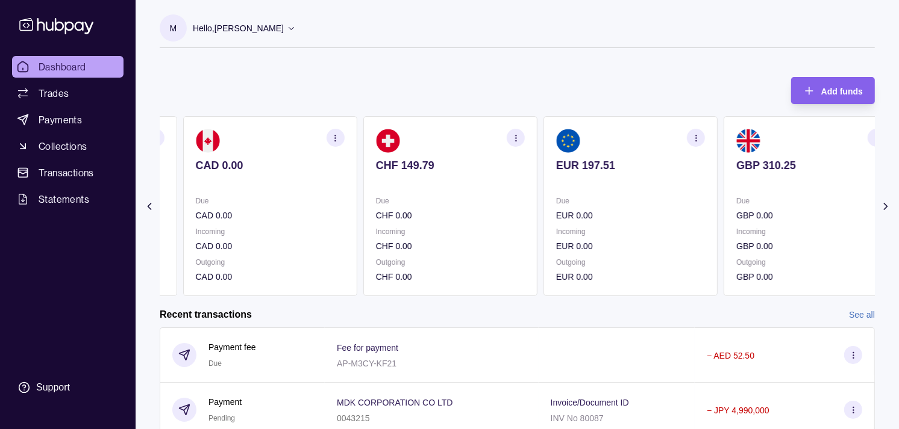
click at [354, 173] on section "CAD 0.00 Due CAD 0.00 Incoming CAD 0.00 Outgoing CAD 0.00" at bounding box center [270, 206] width 174 height 180
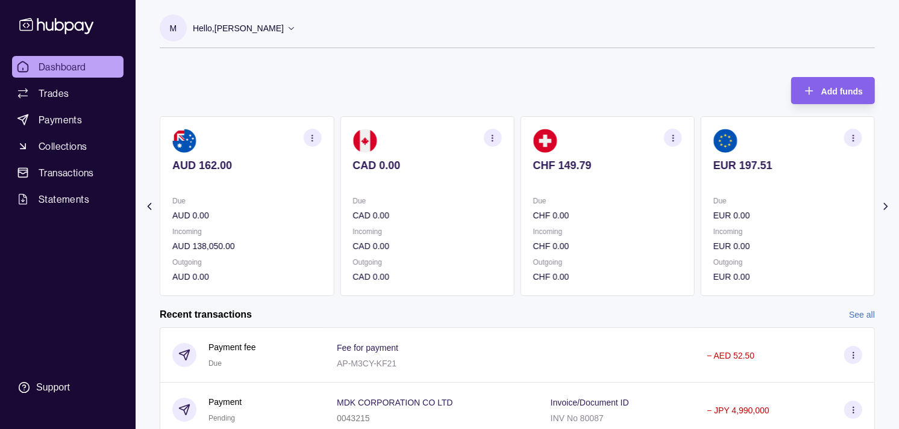
click at [334, 177] on section "AUD 162.00 Due AUD 0.00 Incoming AUD 138,050.00 Outgoing AUD 0.00" at bounding box center [247, 206] width 174 height 180
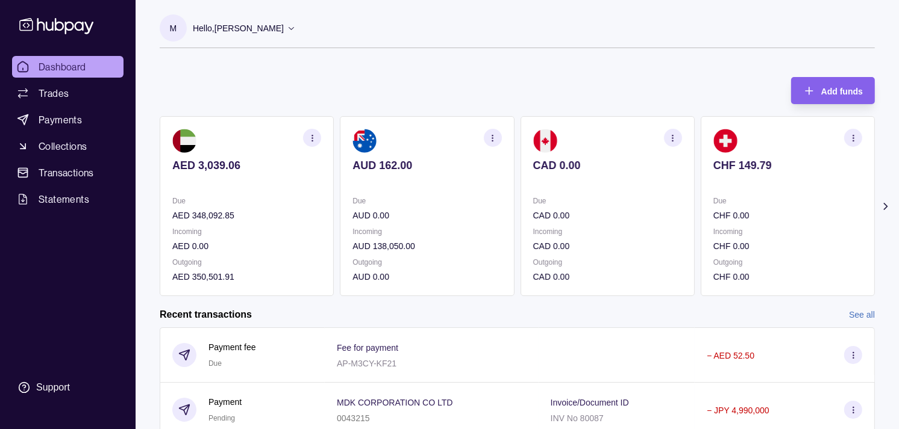
click at [344, 177] on div "AED 3,039.06 Due AED 348,092.85 Incoming AED 0.00 Outgoing AED 350,501.91 AUD 1…" at bounding box center [517, 206] width 715 height 180
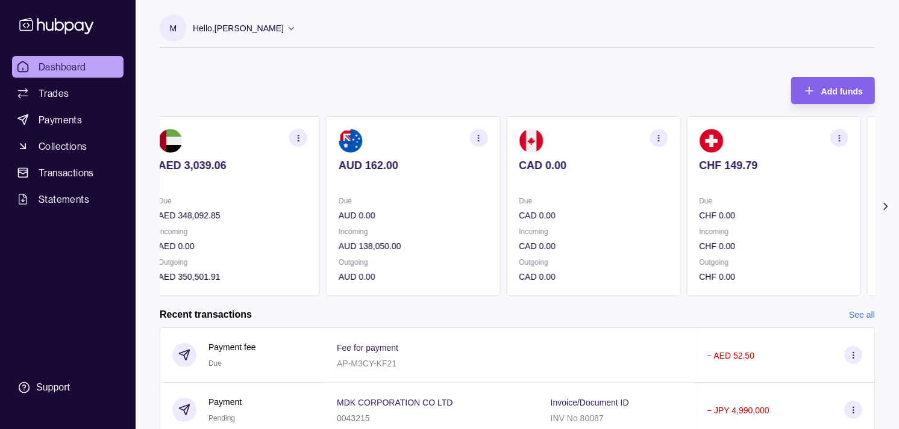
click at [532, 183] on p at bounding box center [593, 181] width 149 height 13
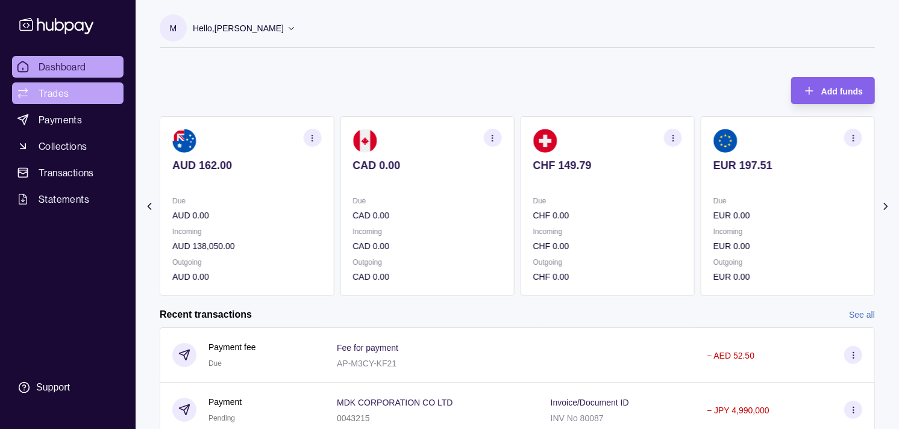
click at [77, 97] on link "Trades" at bounding box center [67, 94] width 111 height 22
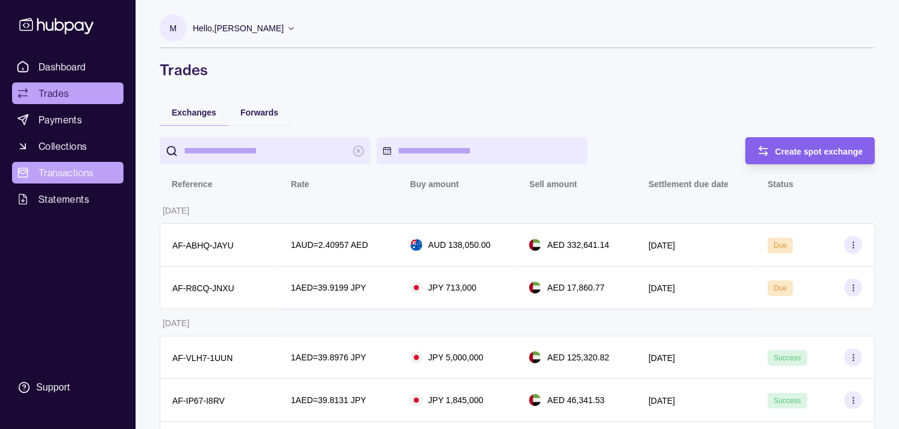
click at [63, 171] on span "Transactions" at bounding box center [66, 173] width 55 height 14
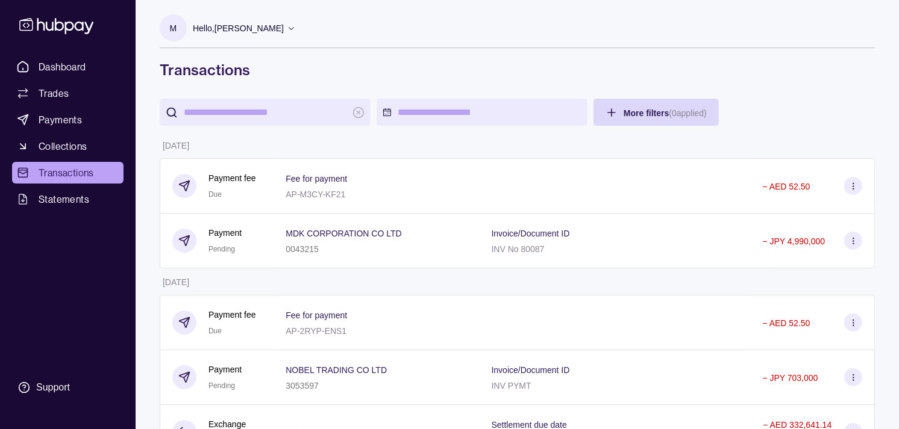
click at [281, 119] on input "search" at bounding box center [265, 112] width 163 height 27
paste input "*******"
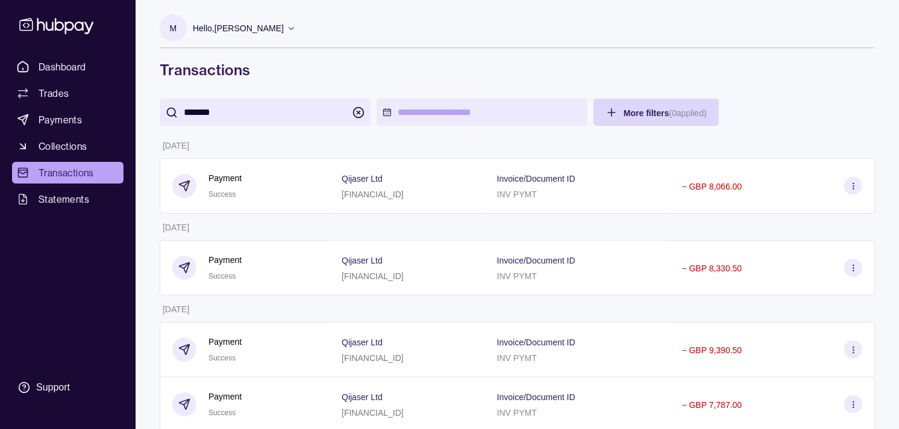
type input "*******"
click at [450, 61] on h1 "Transactions" at bounding box center [517, 69] width 715 height 19
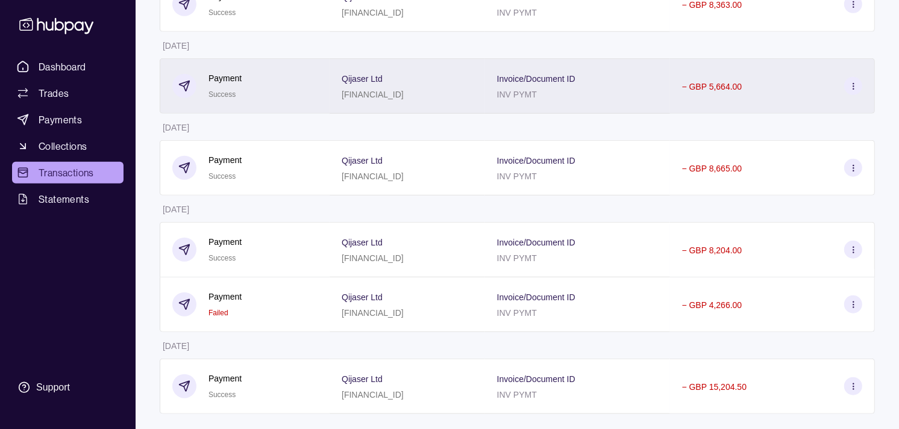
scroll to position [826, 0]
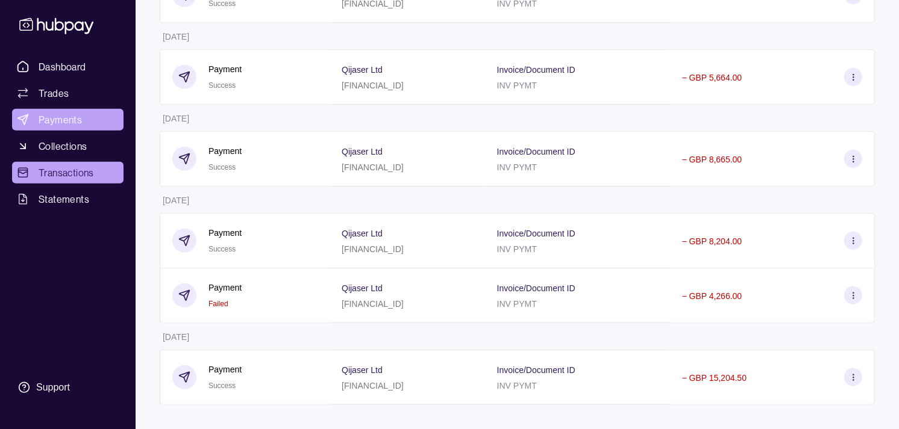
click at [64, 116] on span "Payments" at bounding box center [60, 120] width 43 height 14
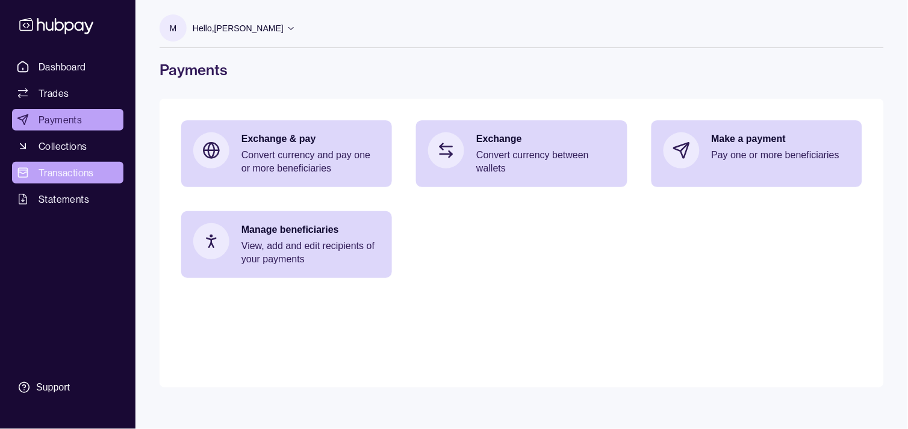
click at [61, 178] on span "Transactions" at bounding box center [66, 173] width 55 height 14
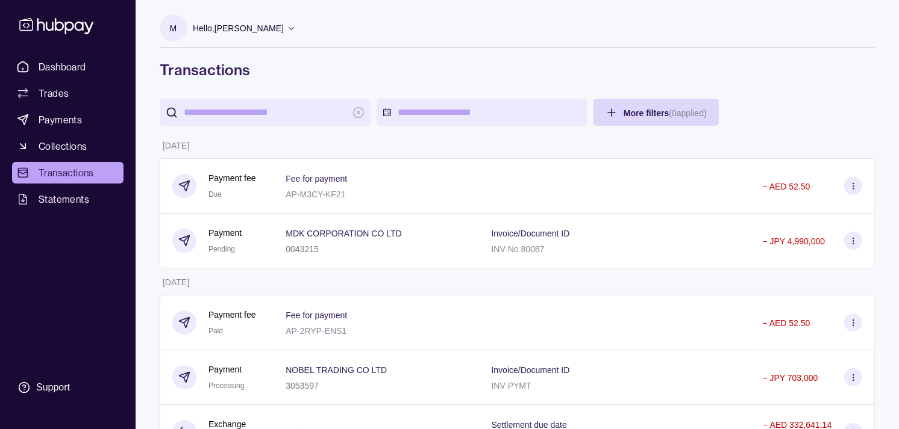
click at [281, 112] on input "search" at bounding box center [265, 112] width 163 height 27
paste input "*******"
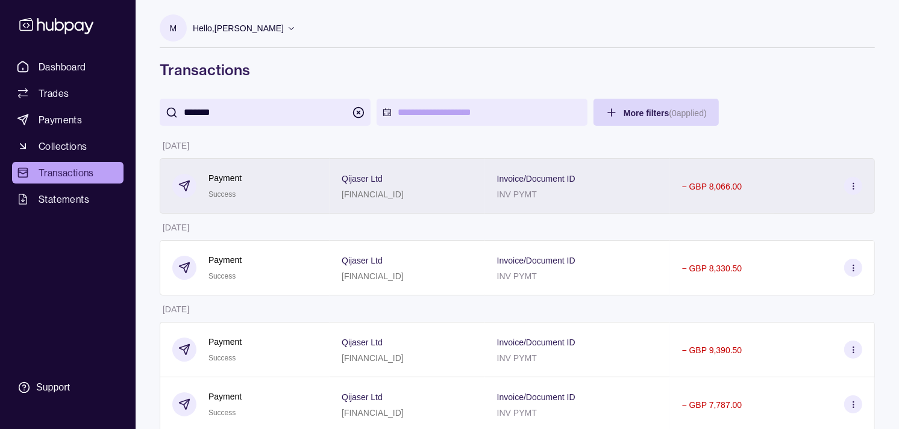
type input "*******"
click at [669, 203] on div "Invoice/Document ID INV PYMT" at bounding box center [577, 185] width 185 height 55
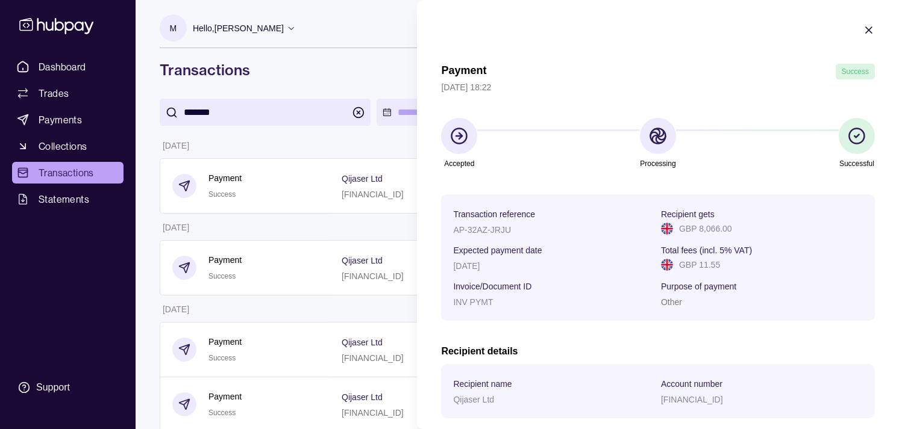
click at [863, 28] on icon "button" at bounding box center [869, 30] width 12 height 12
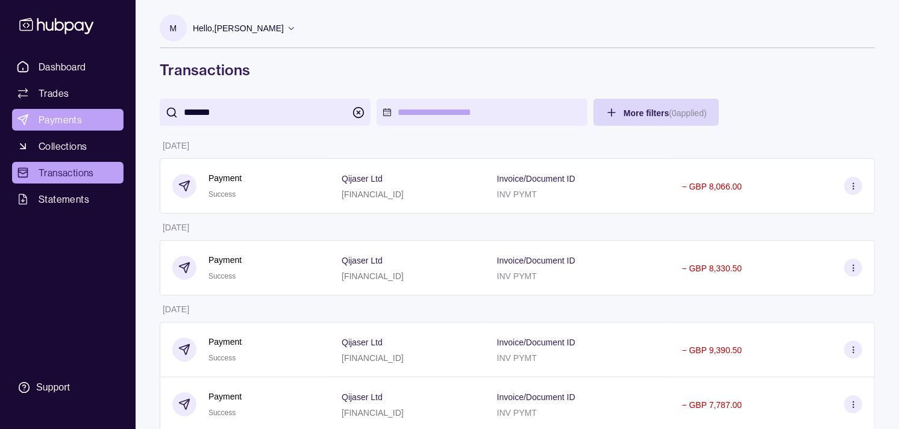
click at [60, 119] on span "Payments" at bounding box center [60, 120] width 43 height 14
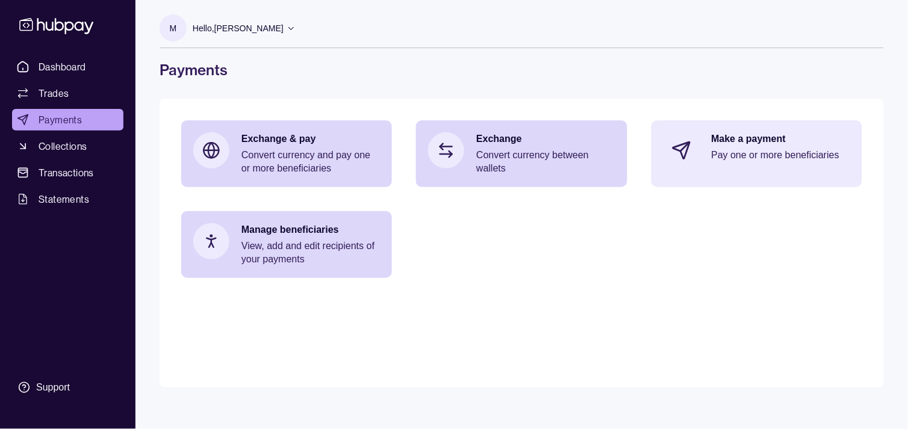
click at [776, 154] on p "Pay one or more beneficiaries" at bounding box center [781, 155] width 139 height 13
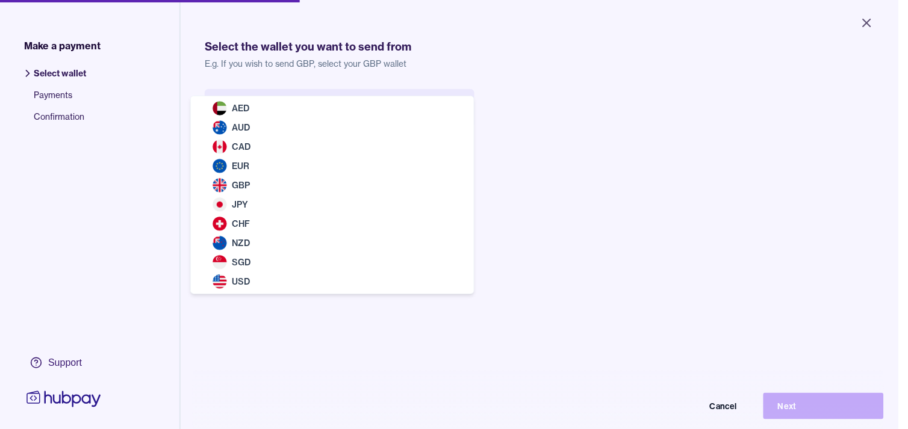
click at [281, 109] on body "Close Make a payment Select wallet Payments Confirmation Support Select the wal…" at bounding box center [449, 214] width 899 height 429
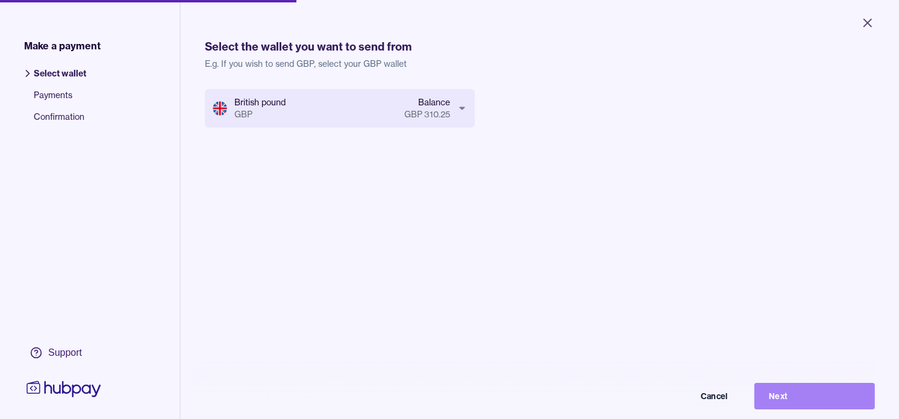
click at [821, 410] on button "Next" at bounding box center [814, 396] width 120 height 27
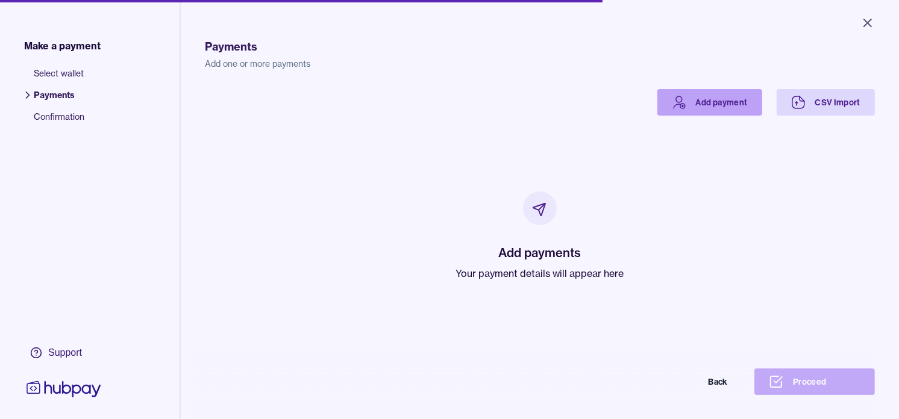
click at [699, 100] on link "Add payment" at bounding box center [709, 102] width 105 height 27
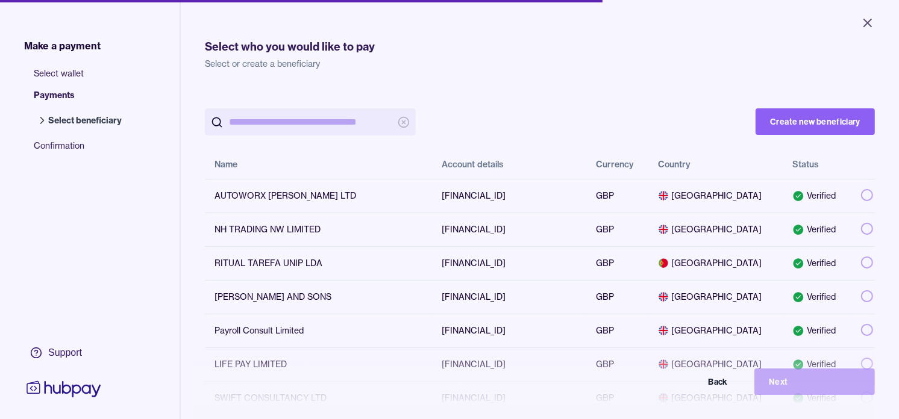
click at [333, 120] on input "search" at bounding box center [310, 121] width 163 height 27
paste input "*******"
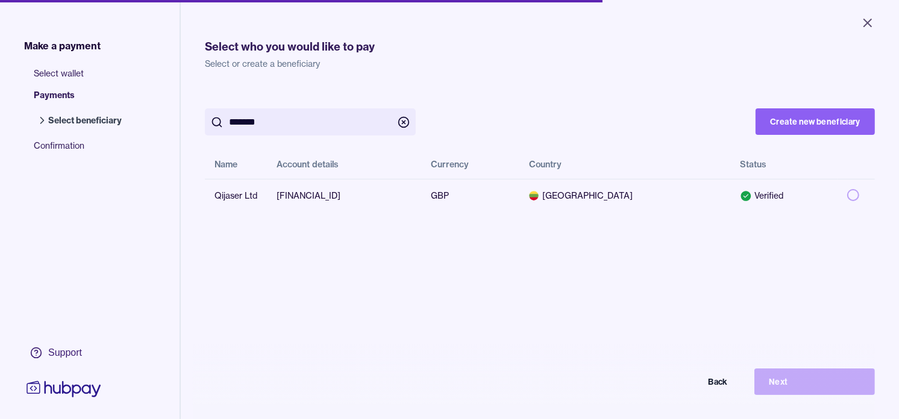
type input "*******"
click at [547, 87] on div "Select who you would like to pay Select or create a beneficiary ******* Create …" at bounding box center [540, 265] width 670 height 487
click at [847, 193] on button "button" at bounding box center [853, 195] width 12 height 12
click at [837, 393] on button "Next" at bounding box center [814, 382] width 120 height 27
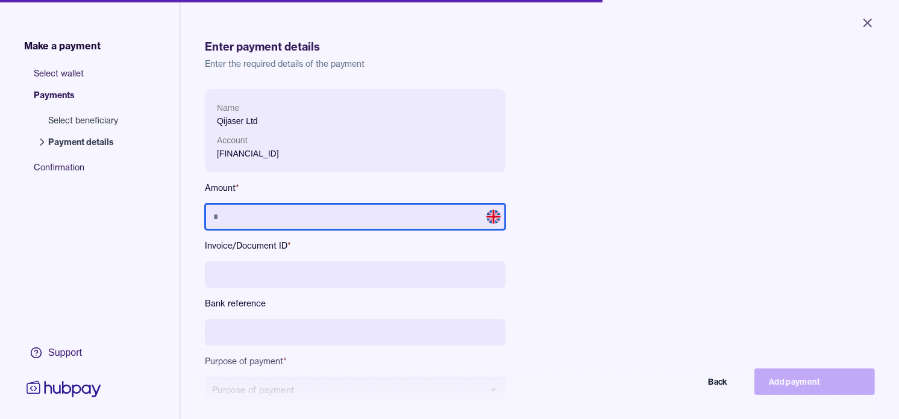
click at [358, 214] on input "text" at bounding box center [355, 217] width 301 height 27
type input "*****"
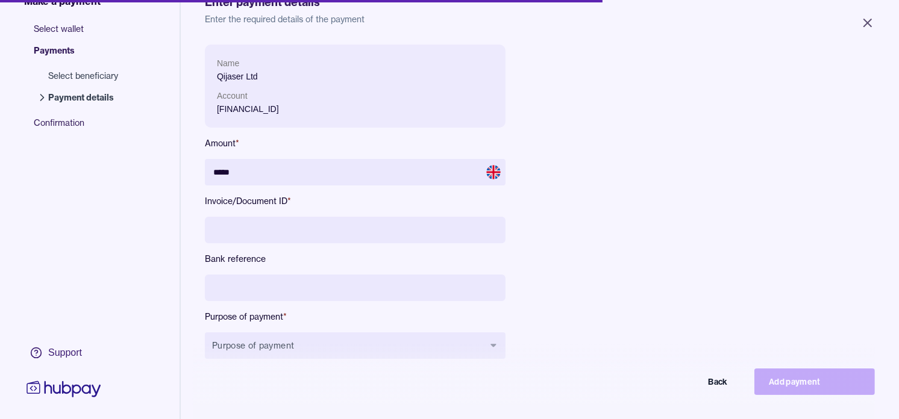
scroll to position [67, 0]
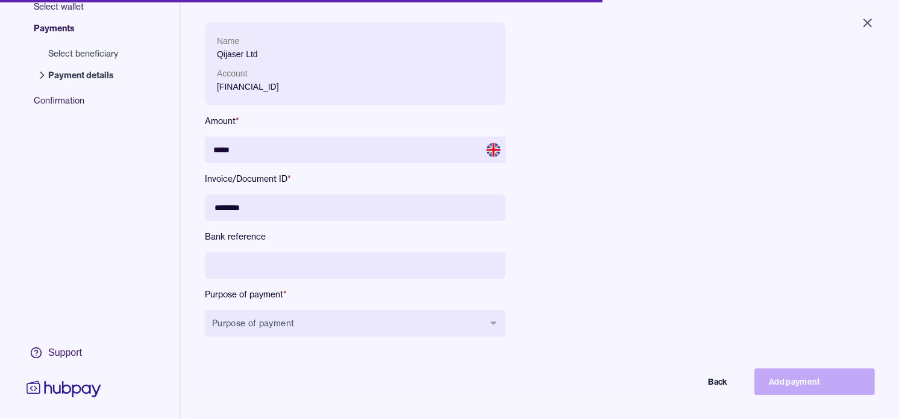
type input "********"
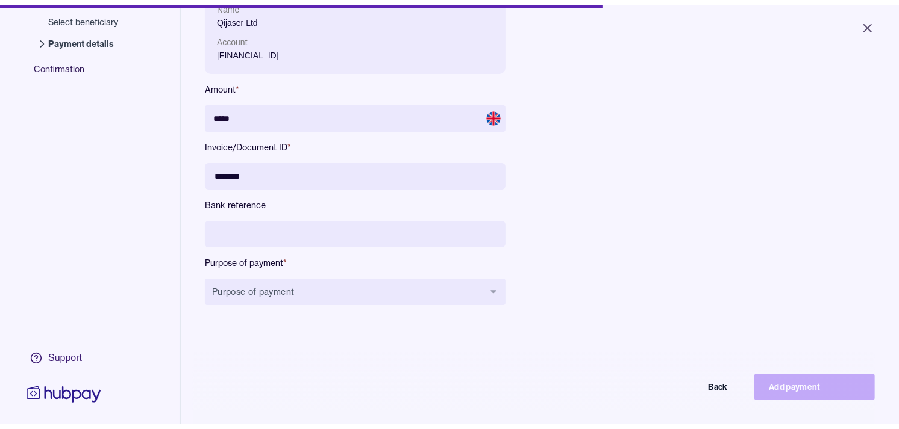
scroll to position [134, 0]
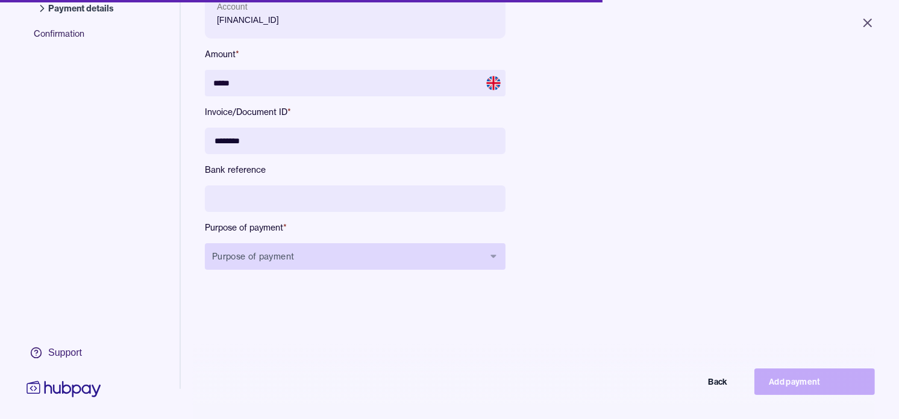
click at [381, 264] on button "Purpose of payment" at bounding box center [355, 256] width 301 height 27
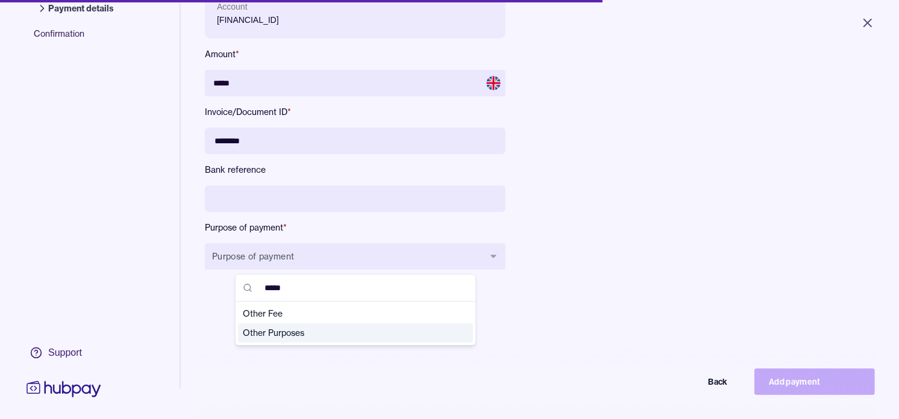
type input "*****"
click at [286, 334] on span "Other Purposes" at bounding box center [348, 333] width 211 height 12
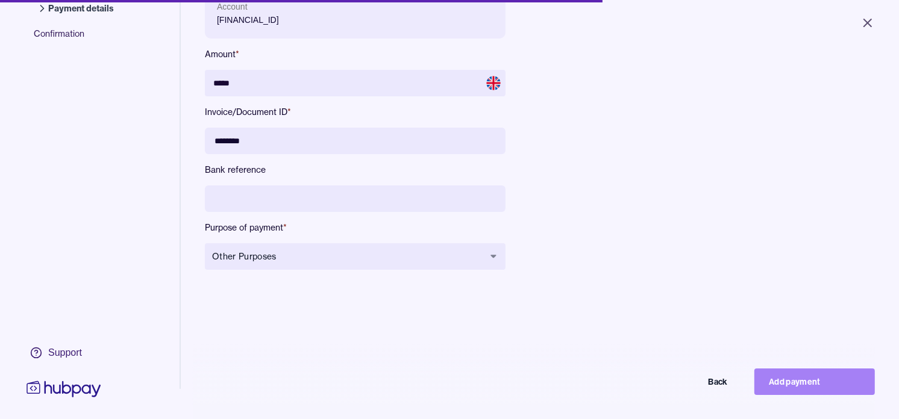
click at [818, 390] on button "Add payment" at bounding box center [814, 382] width 120 height 27
type input "****"
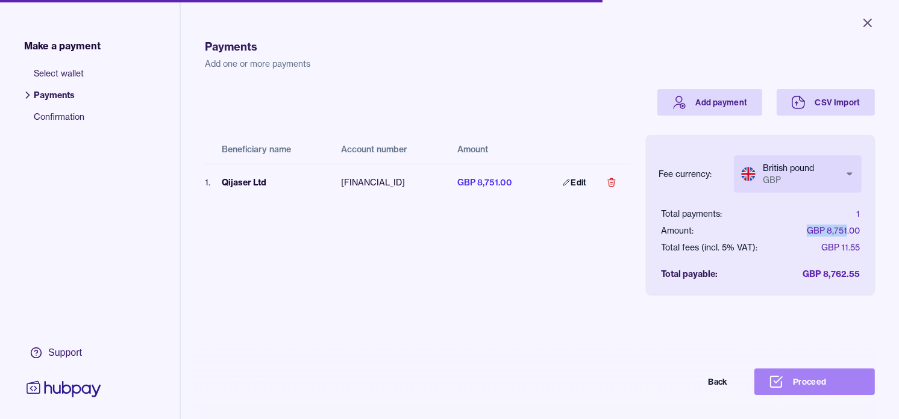
click at [829, 395] on button "Proceed" at bounding box center [814, 382] width 120 height 27
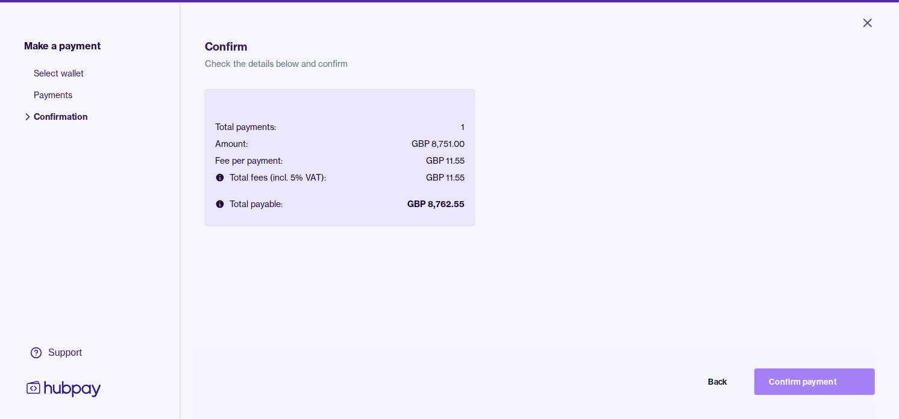
click at [808, 388] on button "Confirm payment" at bounding box center [814, 382] width 120 height 27
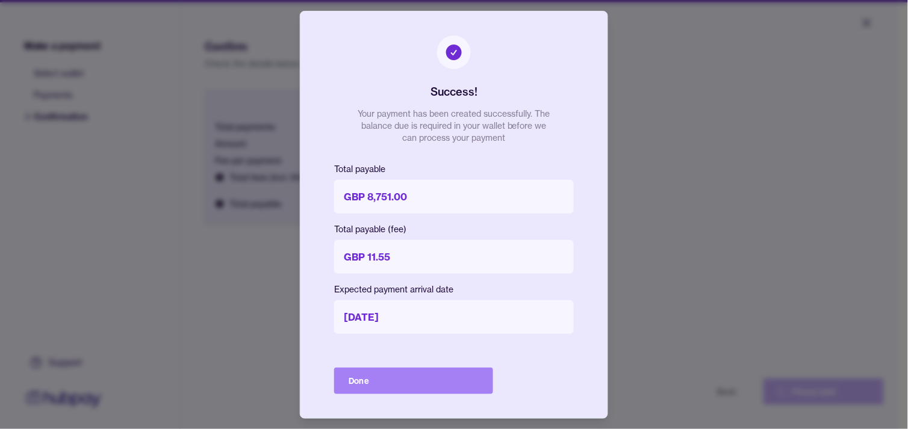
click at [416, 378] on button "Done" at bounding box center [413, 381] width 159 height 27
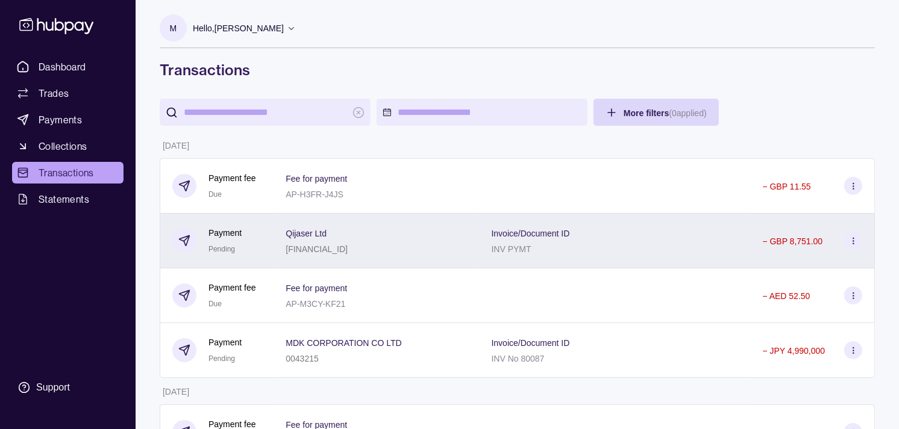
click at [307, 243] on div "[FINANCIAL_ID]" at bounding box center [317, 249] width 62 height 14
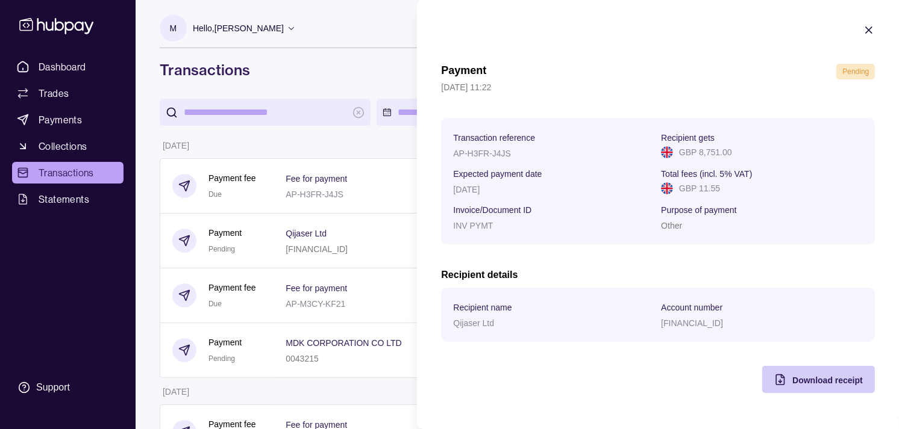
click at [786, 380] on icon "button" at bounding box center [780, 380] width 12 height 12
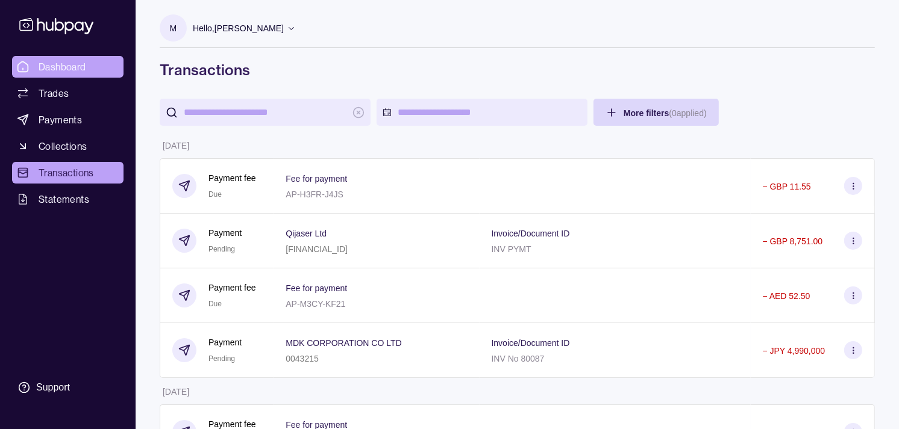
click at [73, 77] on link "Dashboard" at bounding box center [67, 67] width 111 height 22
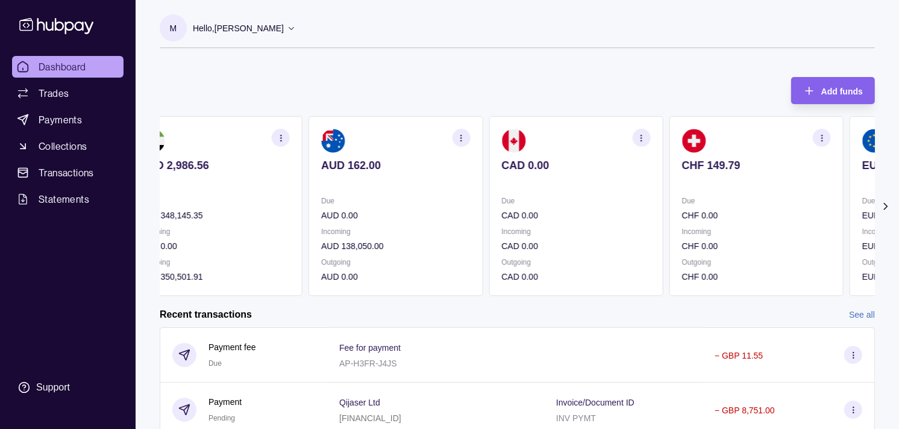
click at [669, 193] on section "CHF 149.79 Due CHF 0.00 Incoming CHF 0.00 Outgoing CHF 0.00" at bounding box center [756, 206] width 174 height 180
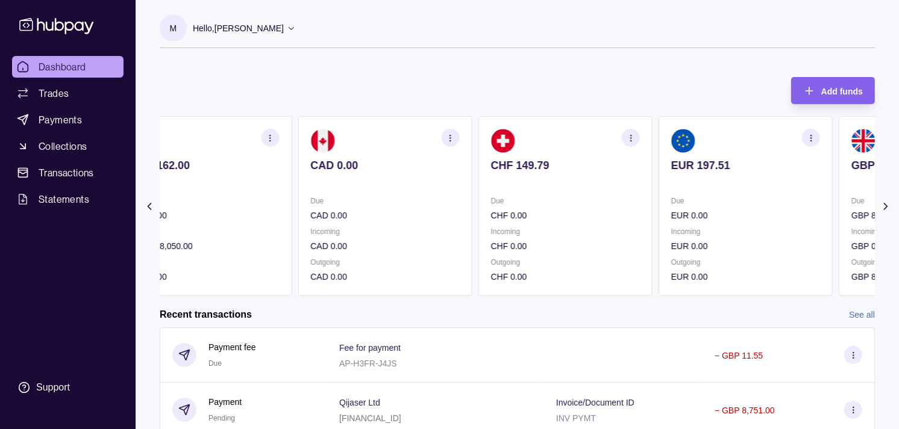
click at [686, 199] on div "Due EUR 0.00" at bounding box center [745, 209] width 149 height 28
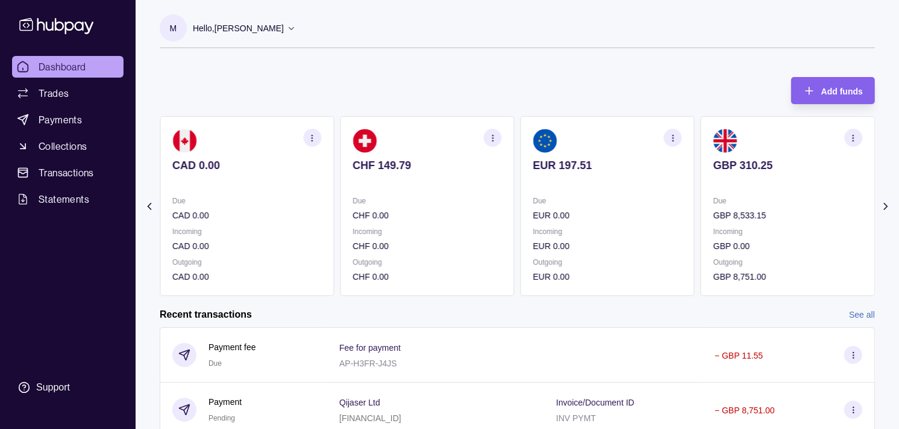
click at [739, 193] on section "GBP 310.25 Due GBP 8,533.15 Incoming GBP 0.00 Outgoing GBP 8,751.00" at bounding box center [788, 206] width 174 height 180
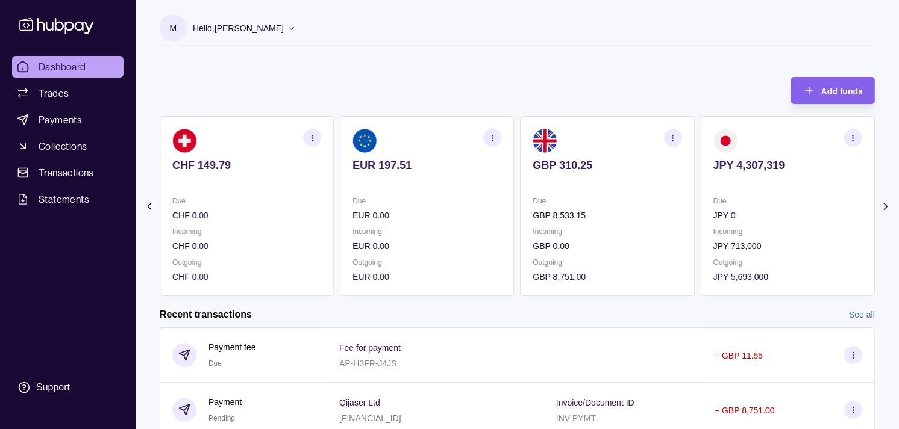
click at [670, 140] on icon "button" at bounding box center [672, 138] width 9 height 9
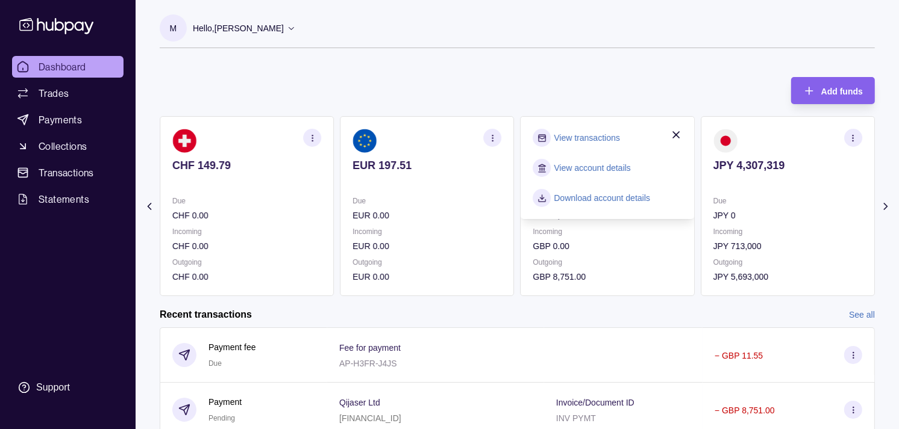
click at [592, 139] on link "View transactions" at bounding box center [587, 137] width 66 height 13
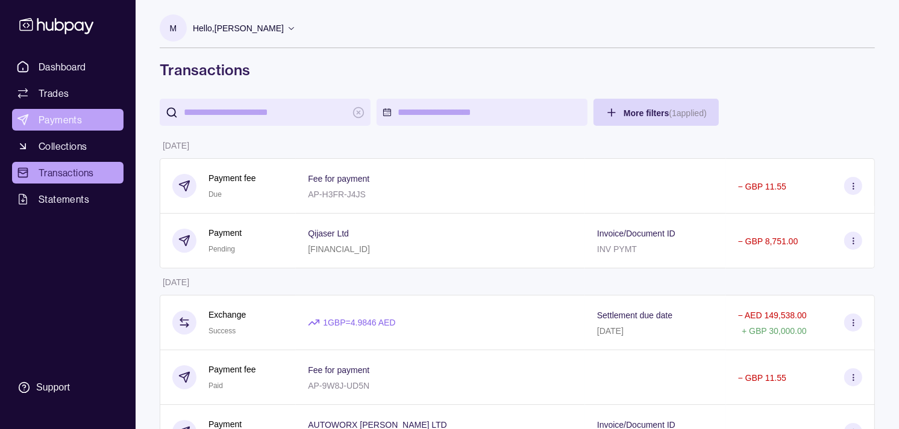
click at [67, 111] on link "Payments" at bounding box center [67, 120] width 111 height 22
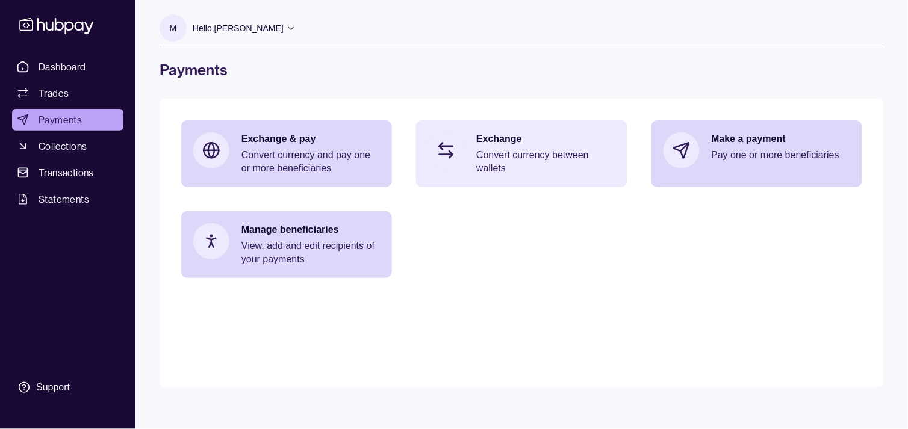
click at [562, 160] on p "Convert currency between wallets" at bounding box center [545, 162] width 139 height 27
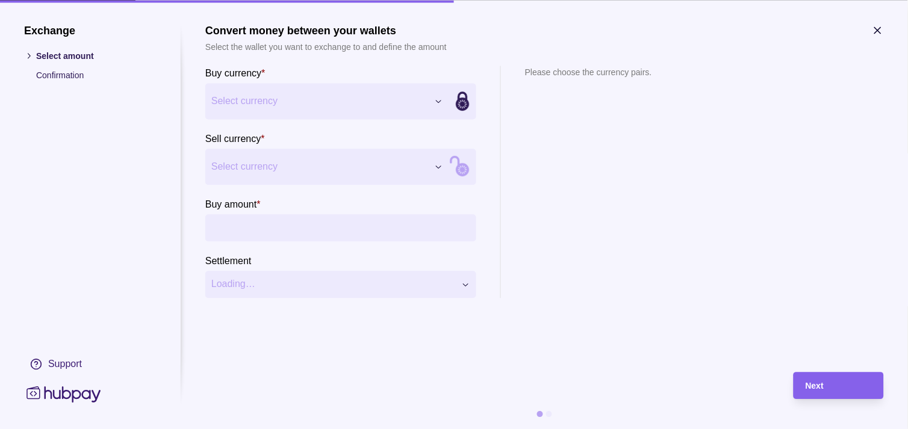
click at [408, 429] on div "Exchange Select amount Confirmation Support Convert money between your wallets …" at bounding box center [454, 429] width 908 height 0
click at [324, 429] on div "Exchange Select amount Confirmation Support Convert money between your wallets …" at bounding box center [454, 429] width 908 height 0
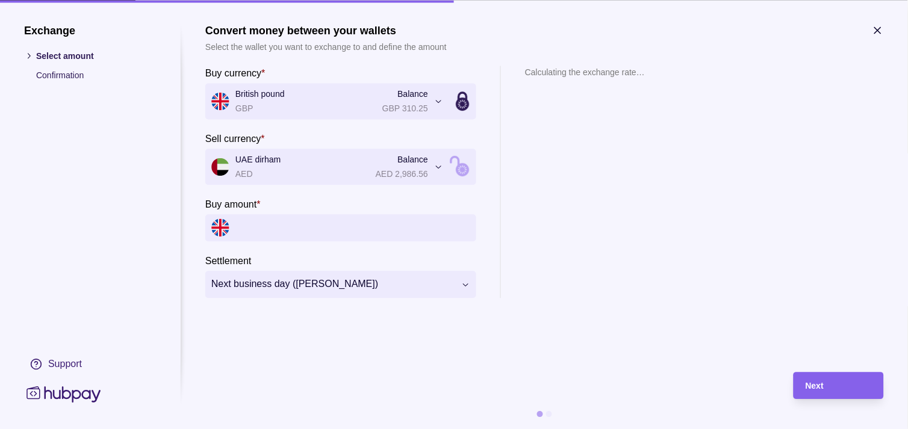
click at [294, 225] on input "Buy amount *" at bounding box center [353, 227] width 235 height 27
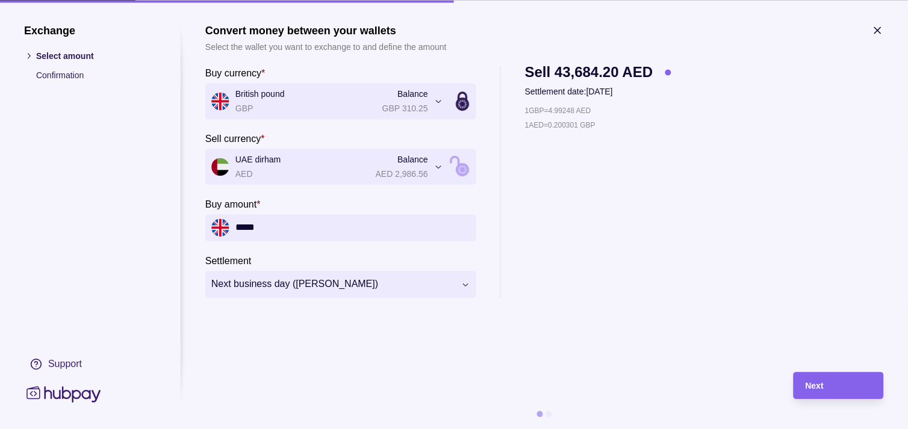
type input "*****"
click at [366, 429] on div "**********" at bounding box center [454, 429] width 908 height 0
click at [812, 393] on div "Next" at bounding box center [839, 386] width 66 height 14
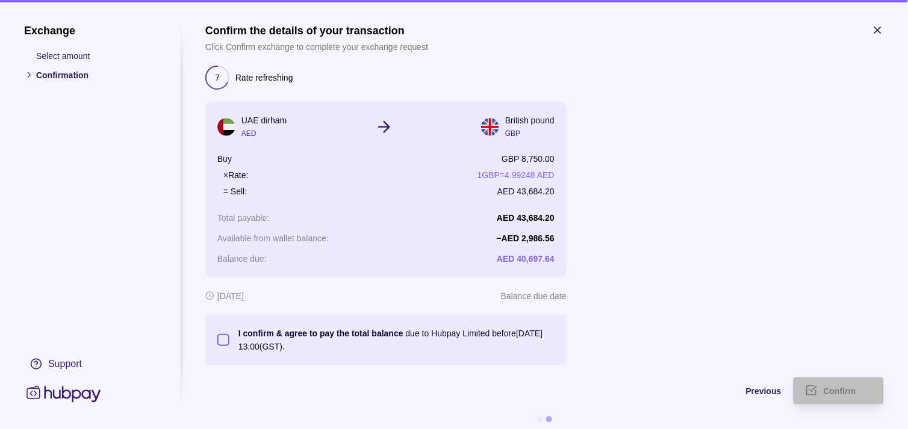
click at [222, 345] on button "I confirm & agree to pay the total balance due to Hubpay Limited before [DATE] …" at bounding box center [223, 340] width 12 height 12
click at [837, 389] on span "Confirm" at bounding box center [840, 392] width 33 height 10
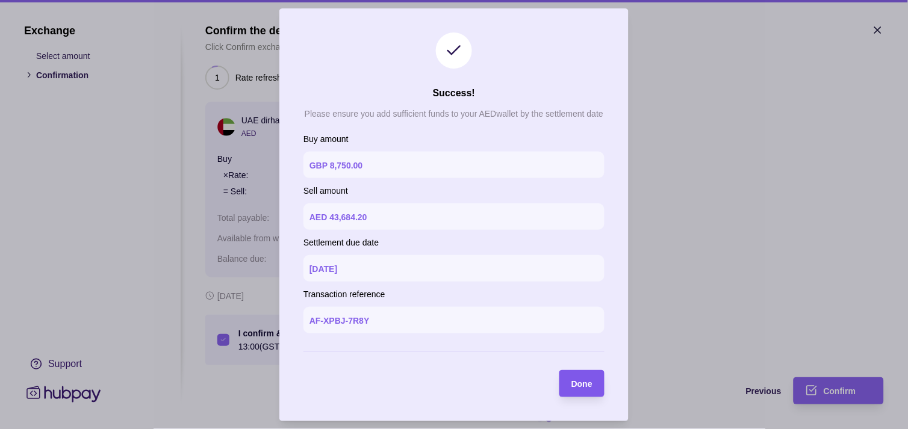
click at [573, 386] on span "Done" at bounding box center [582, 384] width 21 height 10
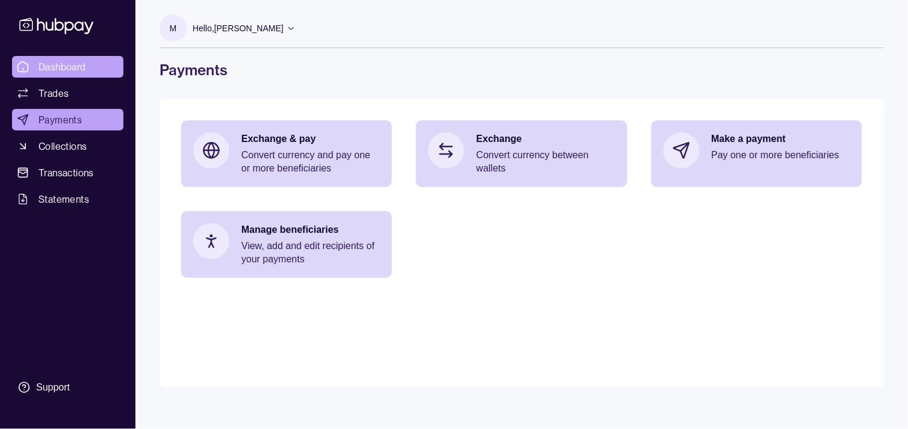
click at [61, 69] on span "Dashboard" at bounding box center [63, 67] width 48 height 14
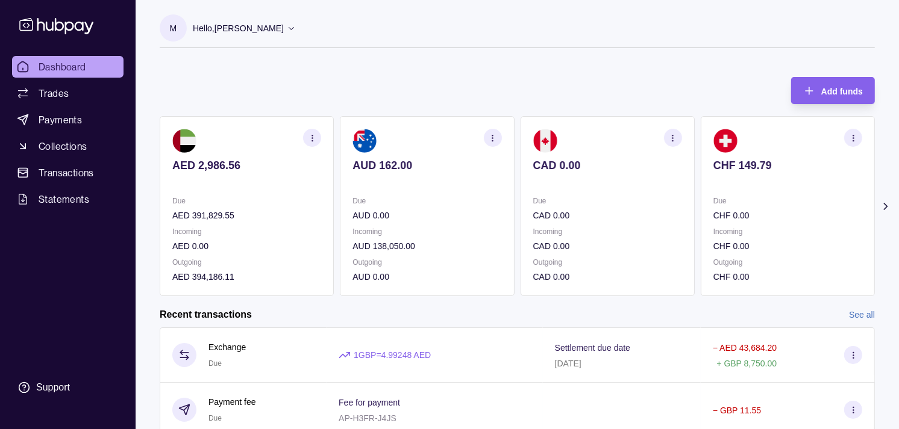
click at [803, 140] on section at bounding box center [787, 141] width 149 height 24
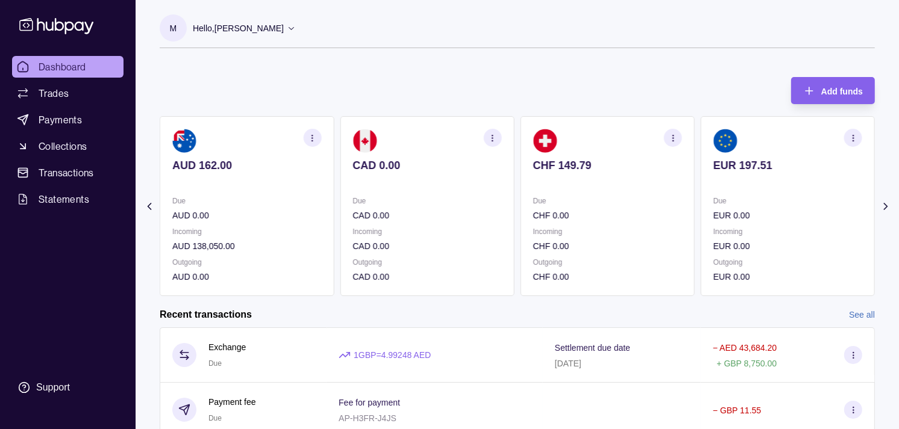
click at [736, 164] on div "EUR 197.51" at bounding box center [787, 174] width 149 height 30
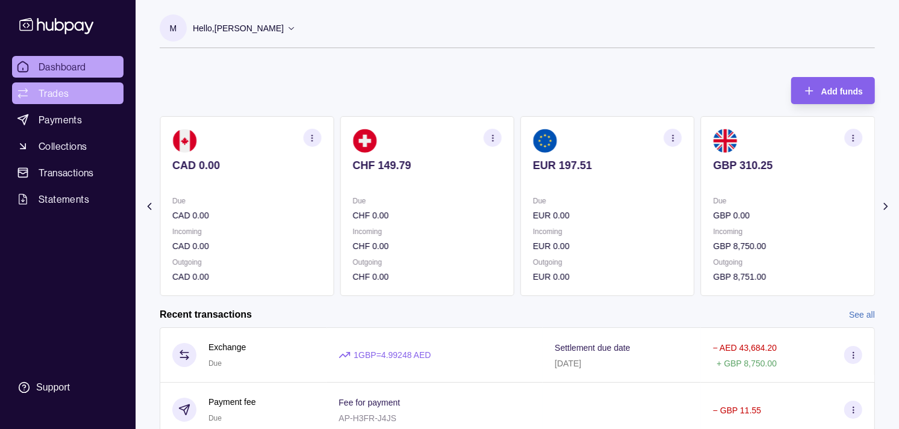
click at [79, 88] on link "Trades" at bounding box center [67, 94] width 111 height 22
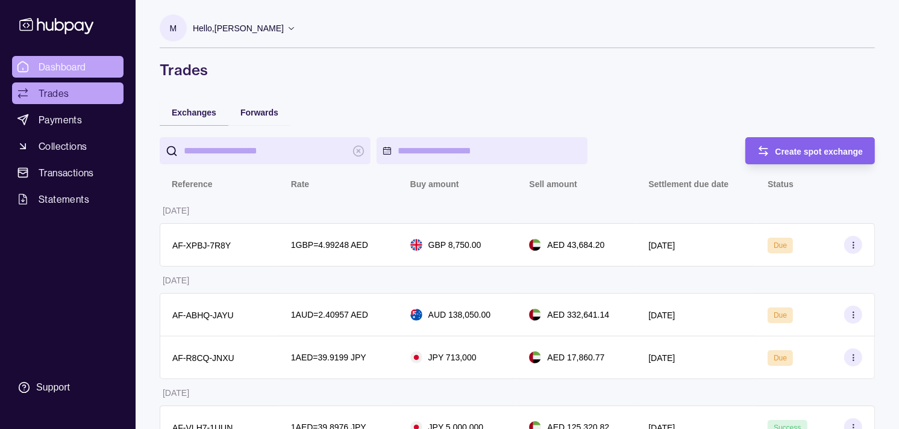
click at [58, 64] on span "Dashboard" at bounding box center [63, 67] width 48 height 14
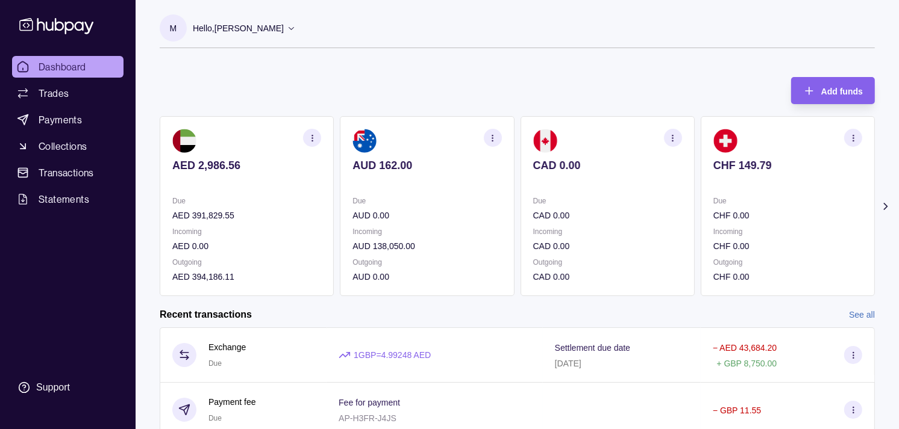
click at [628, 202] on p "Due" at bounding box center [607, 201] width 149 height 13
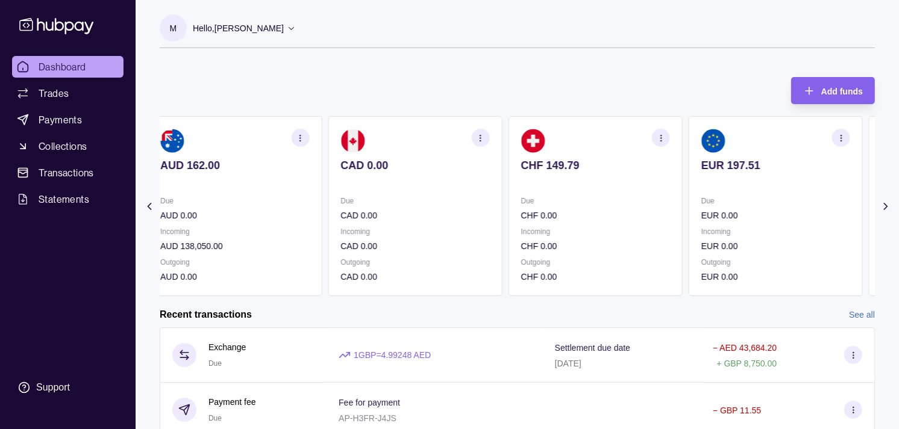
click at [629, 197] on p "Due" at bounding box center [595, 201] width 149 height 13
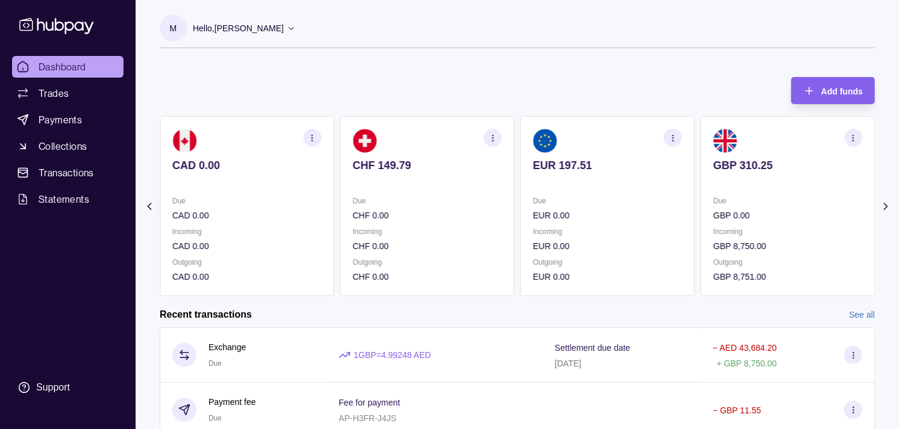
click at [625, 196] on p "Due" at bounding box center [607, 201] width 149 height 13
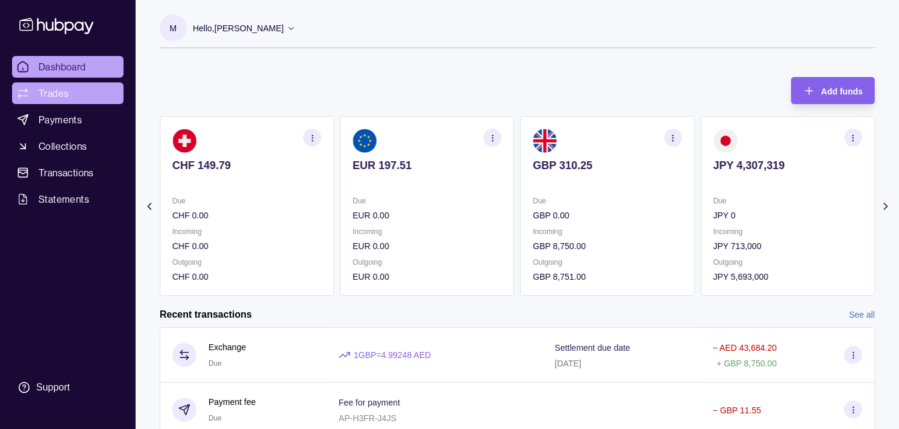
click at [87, 95] on link "Trades" at bounding box center [67, 94] width 111 height 22
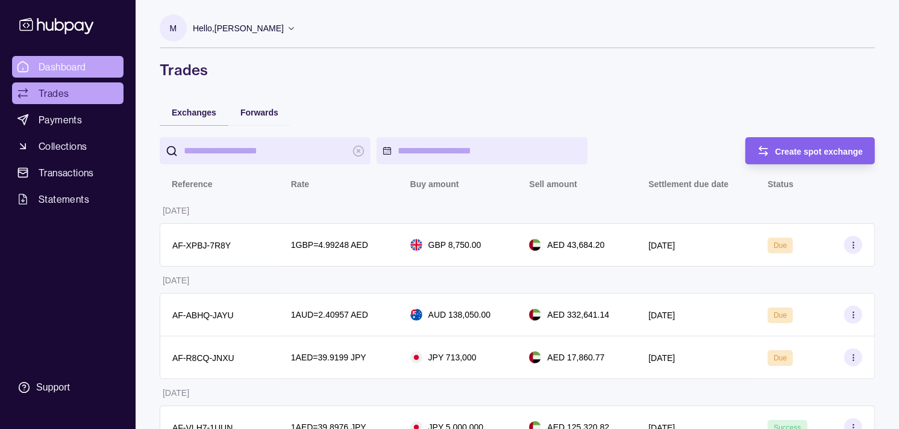
click at [57, 68] on span "Dashboard" at bounding box center [63, 67] width 48 height 14
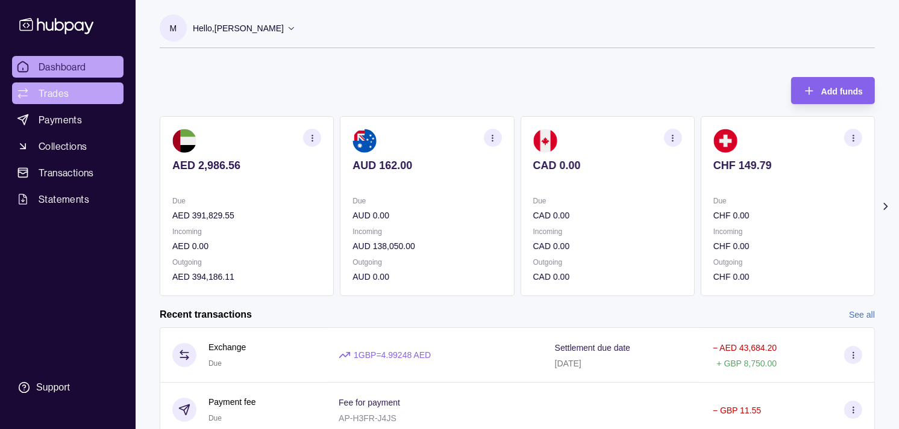
click at [52, 92] on span "Trades" at bounding box center [54, 93] width 30 height 14
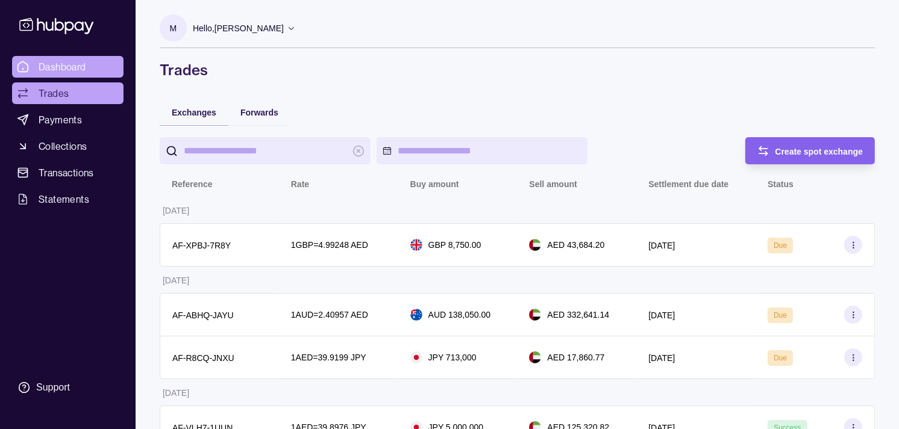
click at [69, 70] on span "Dashboard" at bounding box center [63, 67] width 48 height 14
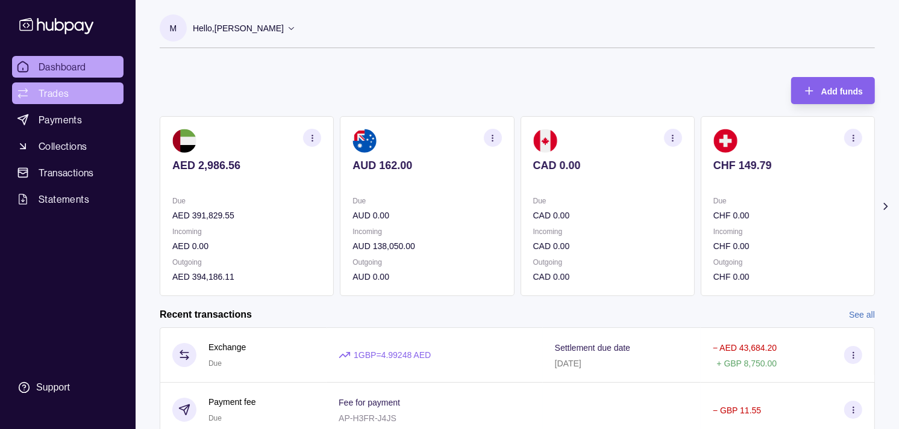
click at [73, 92] on link "Trades" at bounding box center [67, 94] width 111 height 22
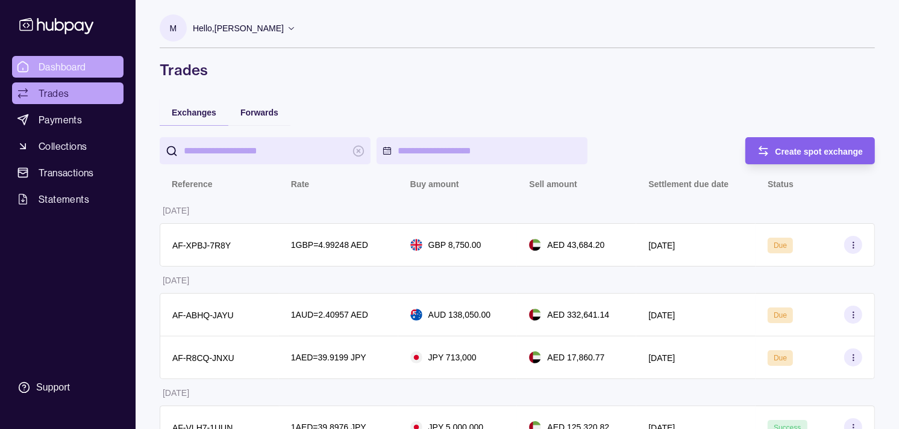
click at [63, 63] on span "Dashboard" at bounding box center [63, 67] width 48 height 14
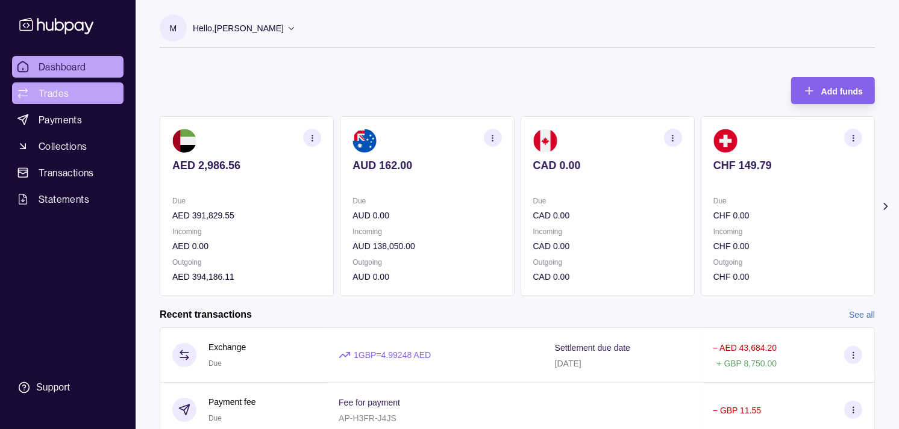
click at [75, 94] on link "Trades" at bounding box center [67, 94] width 111 height 22
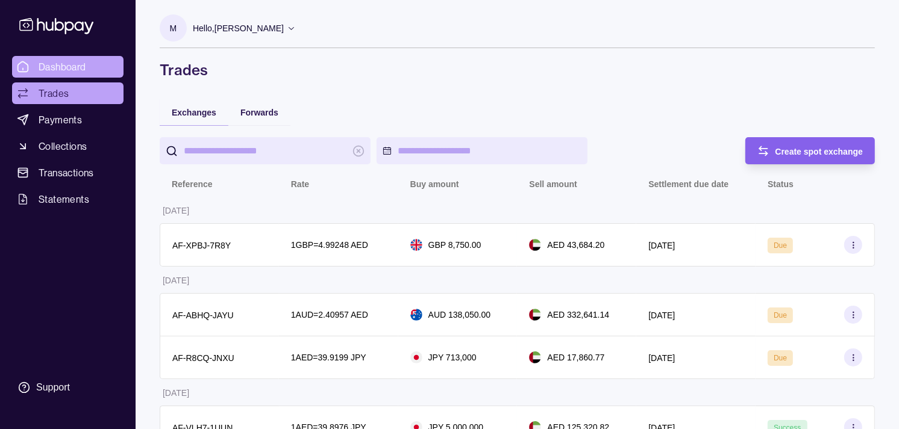
click at [93, 65] on link "Dashboard" at bounding box center [67, 67] width 111 height 22
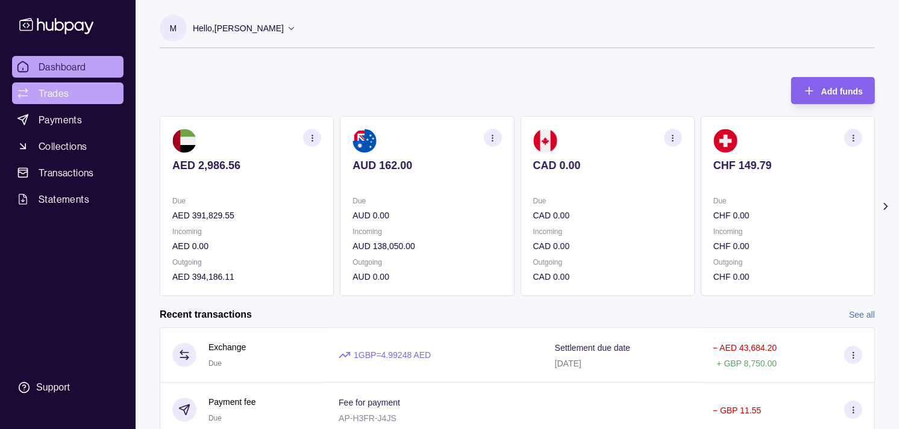
click at [64, 88] on span "Trades" at bounding box center [54, 93] width 30 height 14
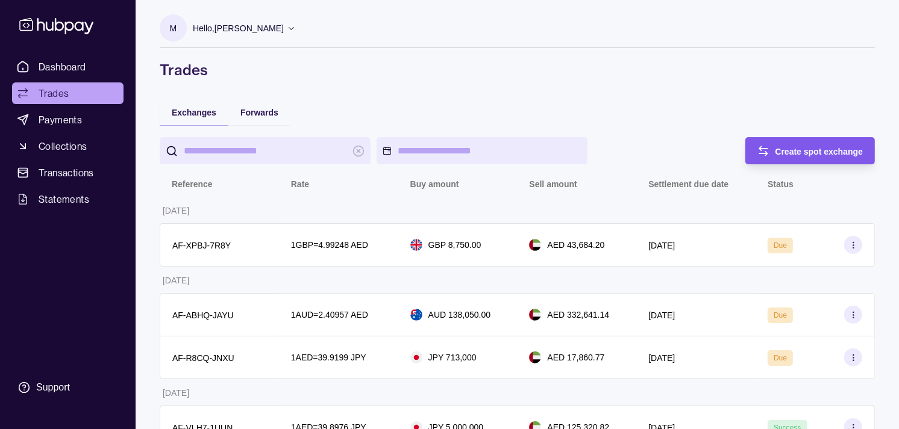
click at [799, 151] on span "Create spot exchange" at bounding box center [819, 152] width 88 height 10
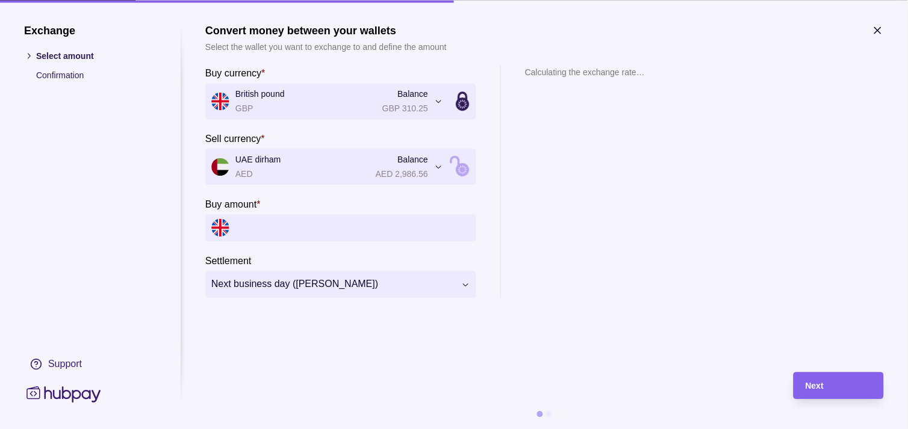
click at [276, 229] on input "Buy amount *" at bounding box center [353, 227] width 235 height 27
paste input "******"
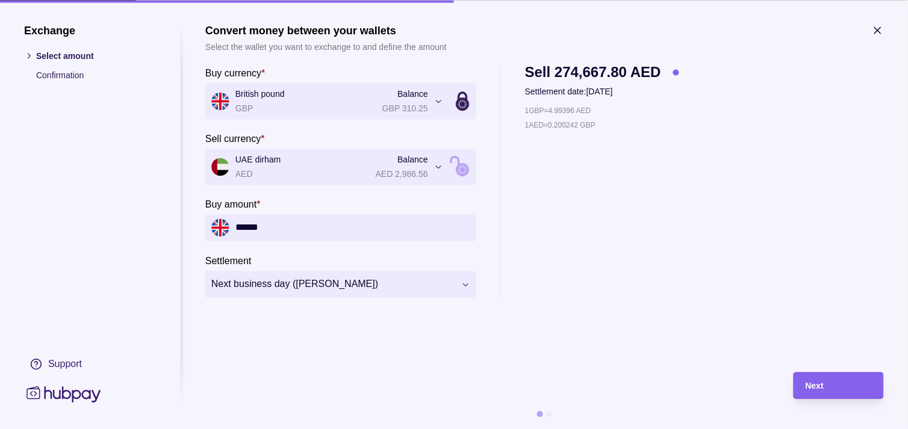
type input "******"
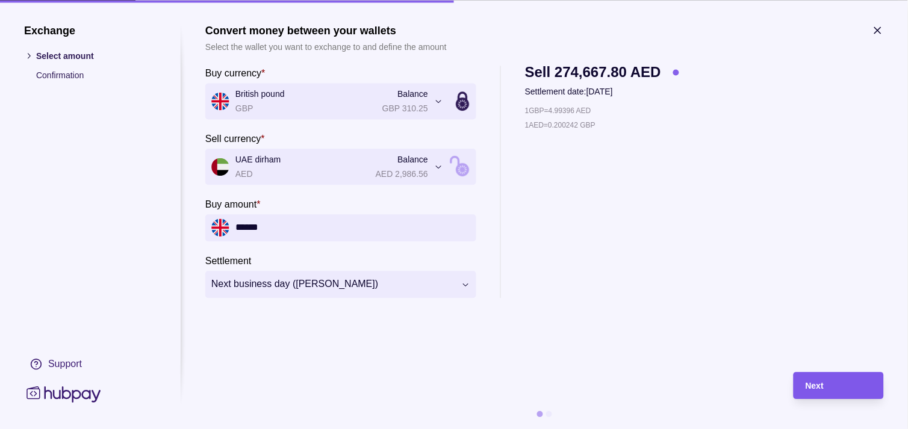
click at [827, 384] on div "Next" at bounding box center [839, 386] width 66 height 14
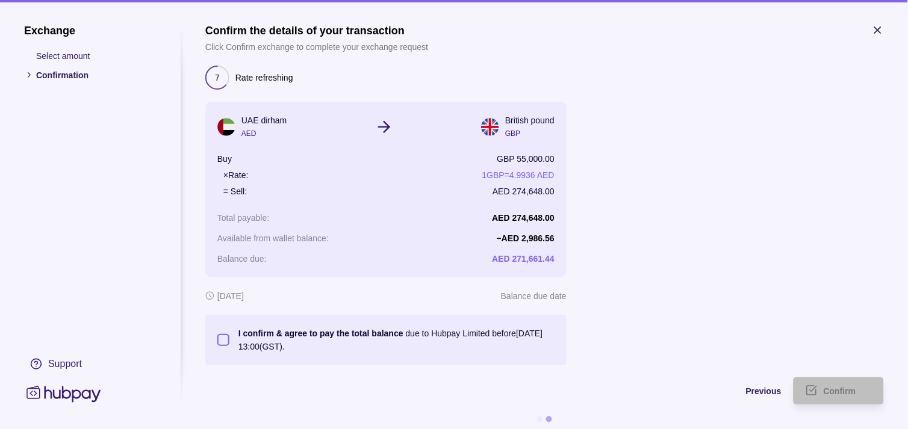
click at [225, 346] on button "I confirm & agree to pay the total balance due to Hubpay Limited before [DATE] …" at bounding box center [223, 340] width 12 height 12
click at [829, 392] on span "Confirm" at bounding box center [840, 392] width 33 height 10
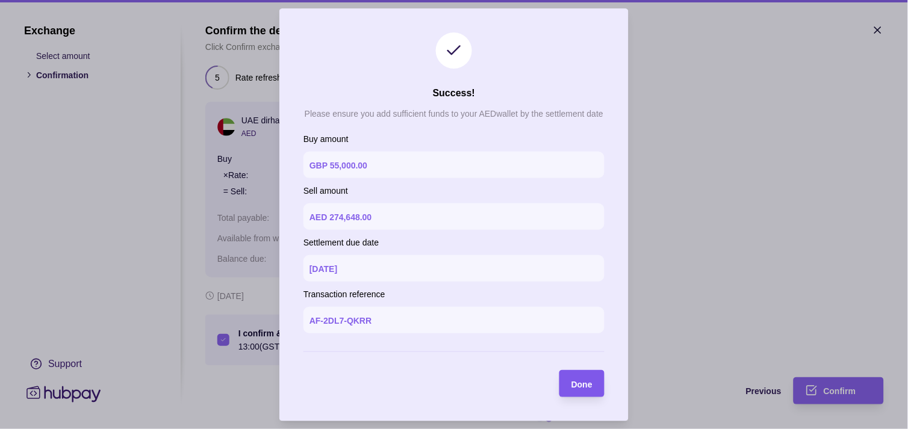
click at [573, 381] on span "Done" at bounding box center [582, 384] width 21 height 10
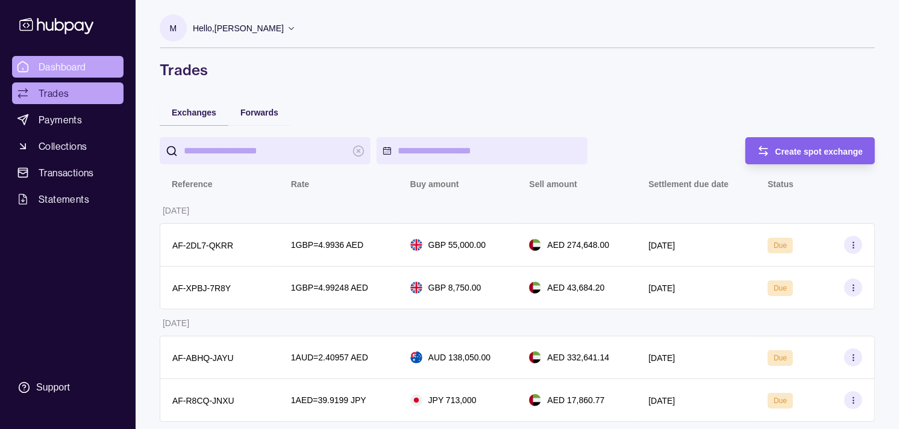
click at [81, 60] on span "Dashboard" at bounding box center [63, 67] width 48 height 14
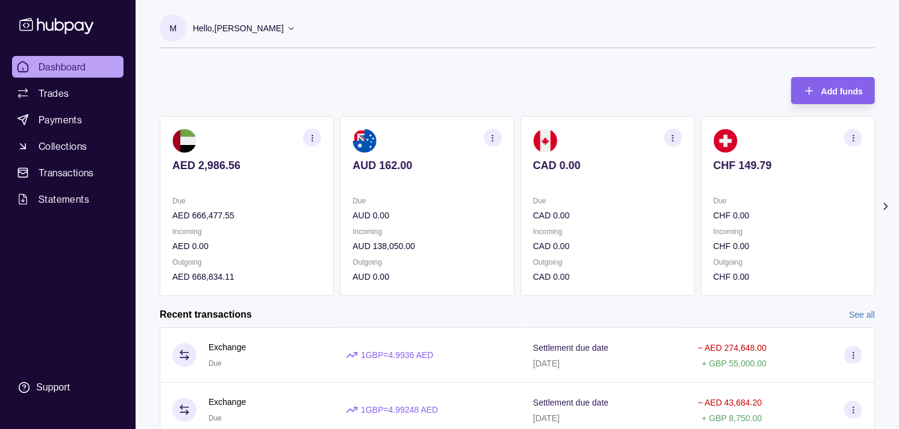
click at [575, 201] on p "Due" at bounding box center [607, 201] width 149 height 13
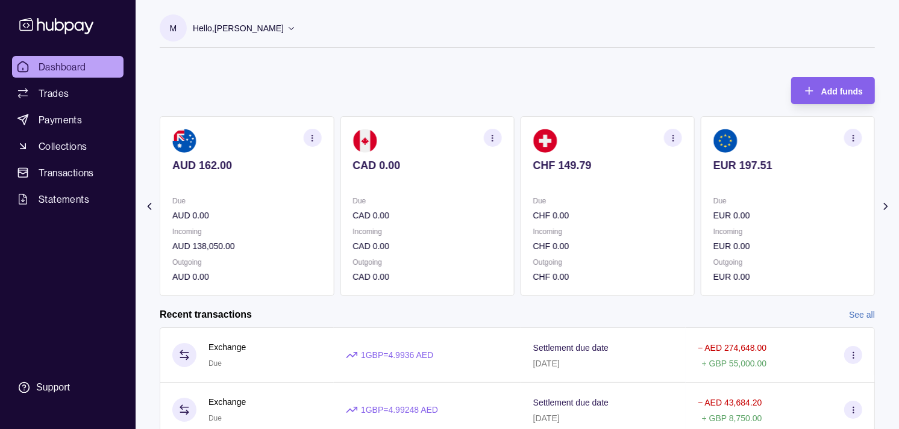
click at [582, 200] on p "Due" at bounding box center [607, 201] width 149 height 13
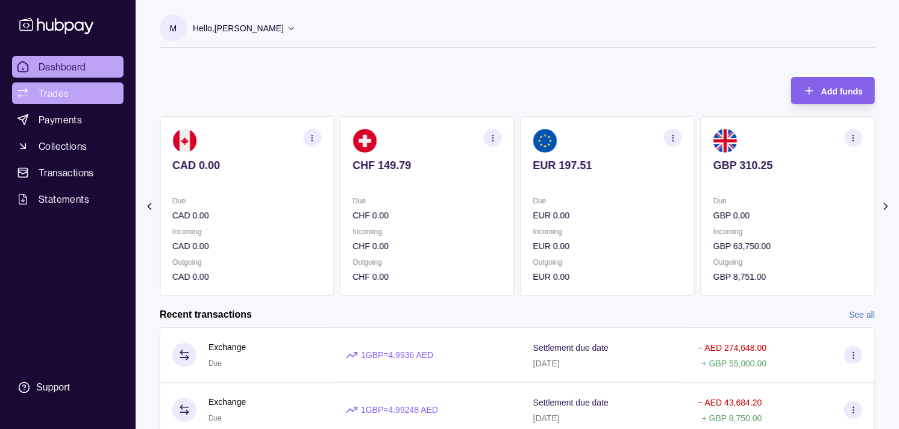
click at [86, 95] on link "Trades" at bounding box center [67, 94] width 111 height 22
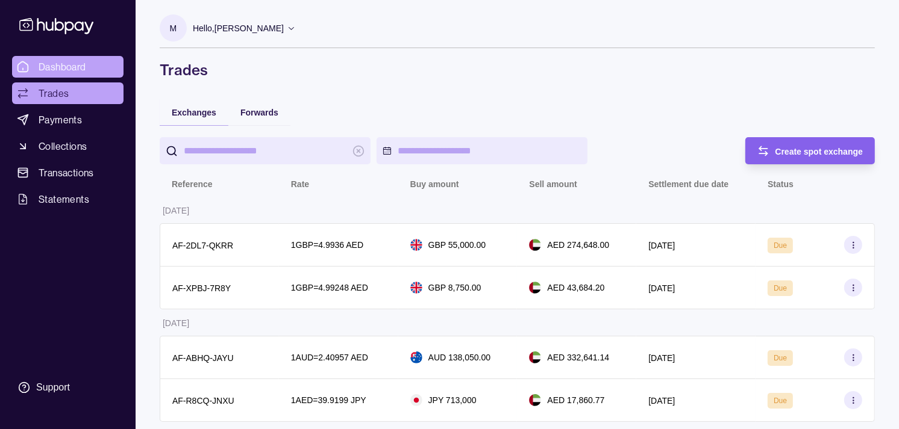
click at [92, 64] on link "Dashboard" at bounding box center [67, 67] width 111 height 22
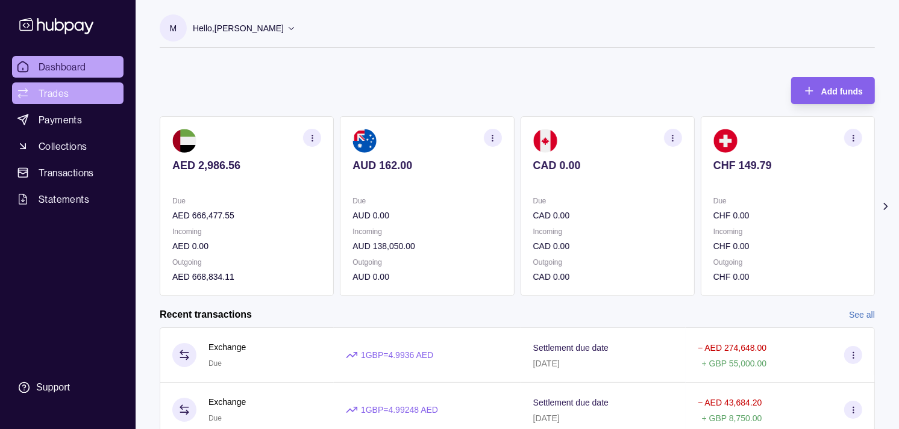
click at [71, 91] on link "Trades" at bounding box center [67, 94] width 111 height 22
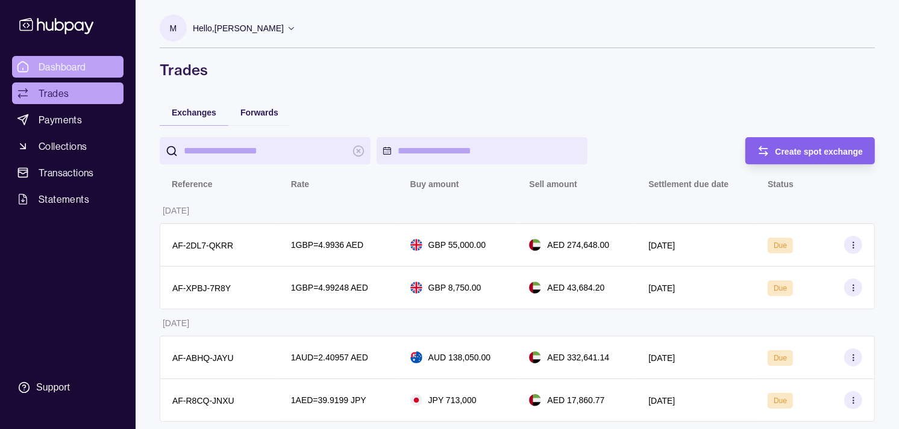
click at [77, 71] on span "Dashboard" at bounding box center [63, 67] width 48 height 14
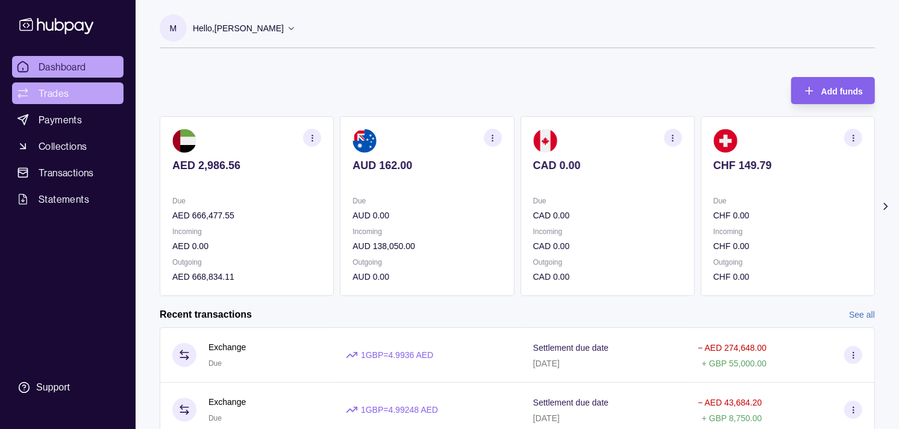
click at [83, 93] on link "Trades" at bounding box center [67, 94] width 111 height 22
